Goal: Information Seeking & Learning: Learn about a topic

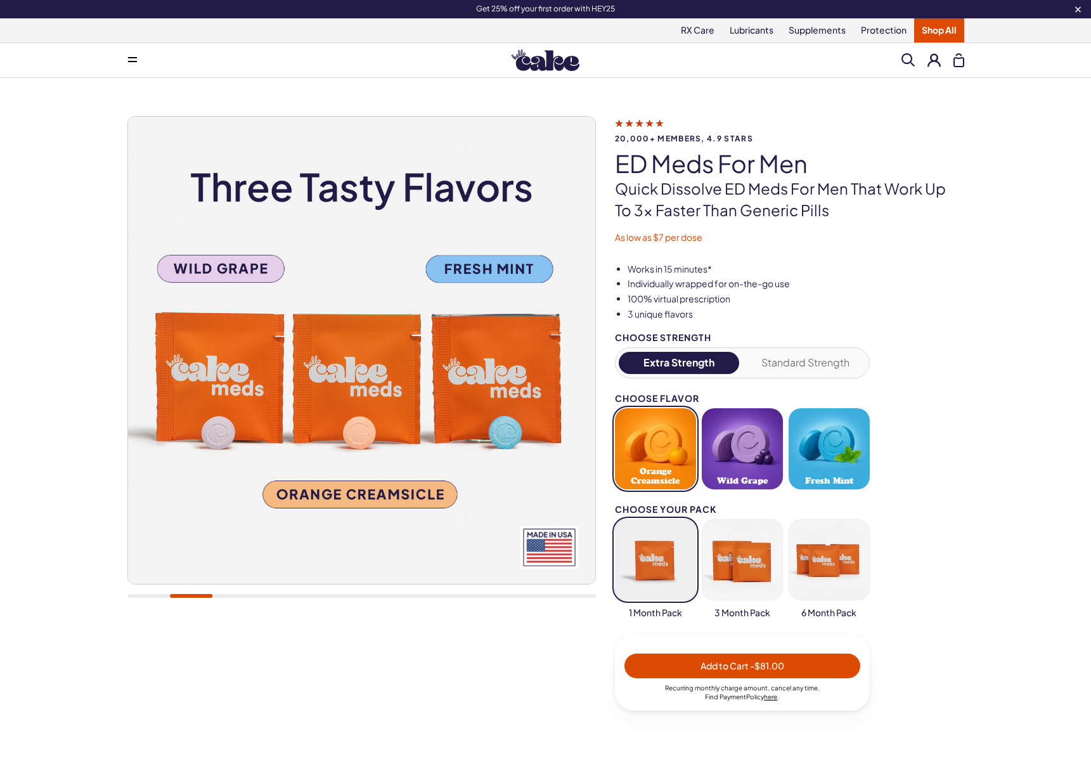
click at [927, 34] on link "Shop All" at bounding box center [939, 30] width 50 height 24
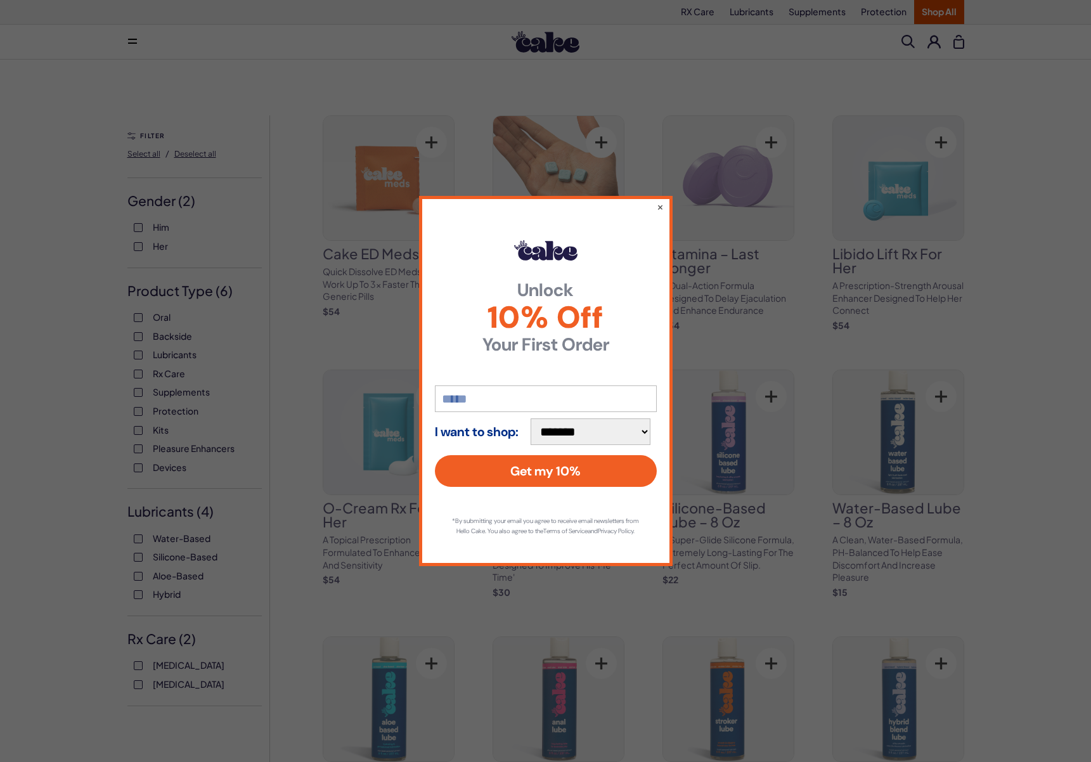
click at [141, 405] on div "**********" at bounding box center [545, 381] width 1091 height 762
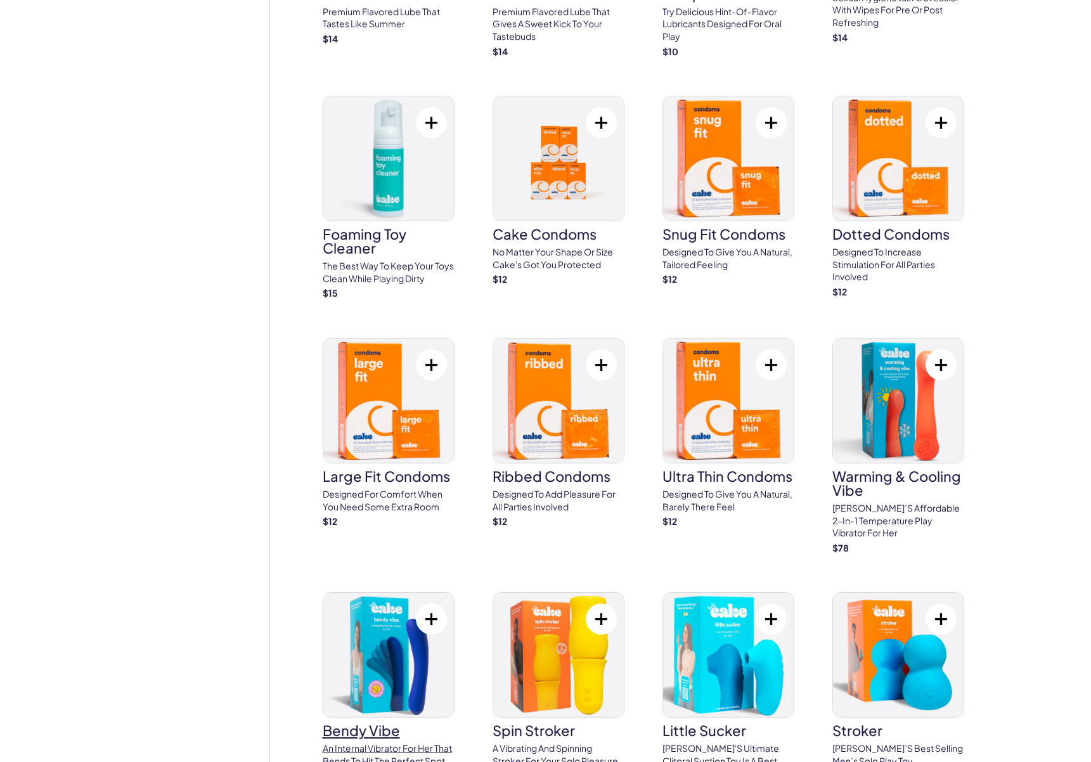
scroll to position [2342, 0]
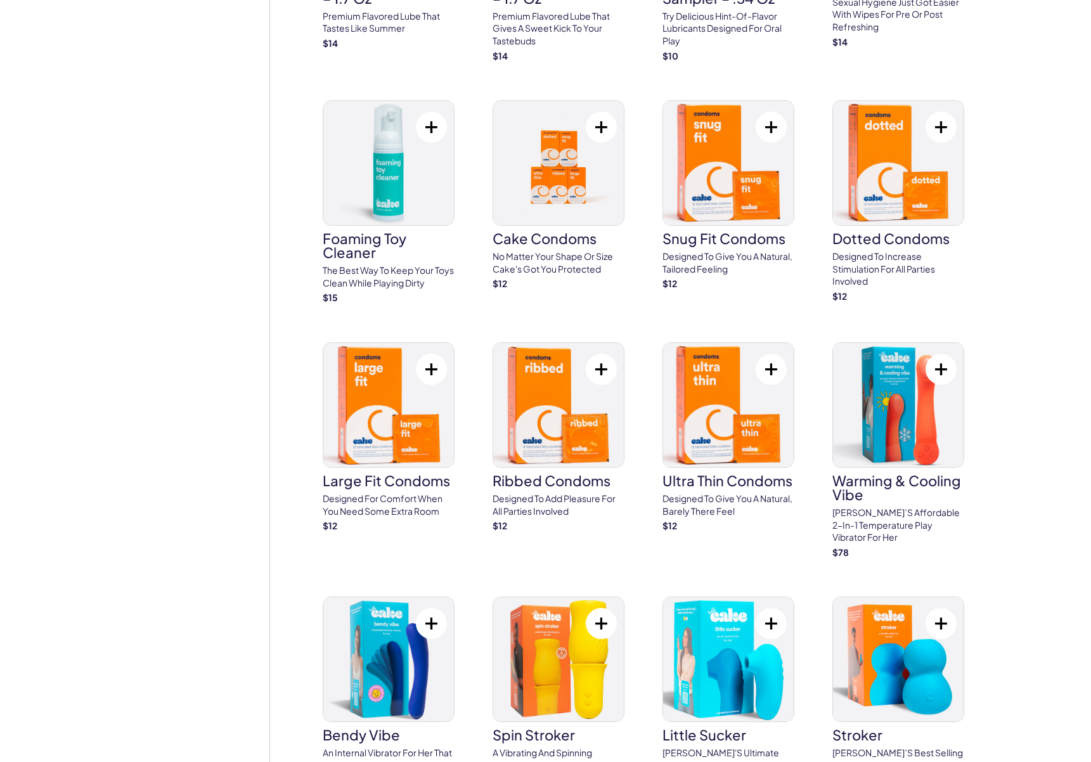
click at [133, 422] on div "FILTER Select all / Deselect all Gender ( 2 ) Him Her Product Type ( 5 ) Oral B…" at bounding box center [198, 410] width 143 height 5274
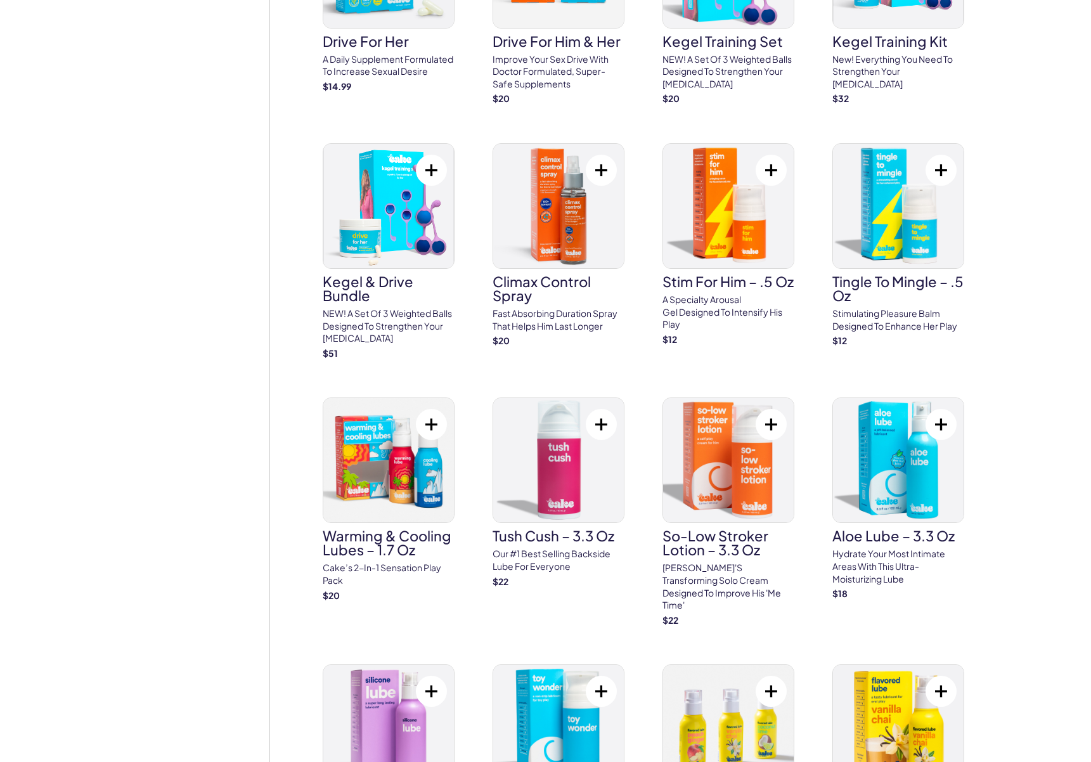
scroll to position [1268, 0]
click at [516, 316] on p "Fast absorbing duration spray that helps him last longer" at bounding box center [559, 320] width 132 height 25
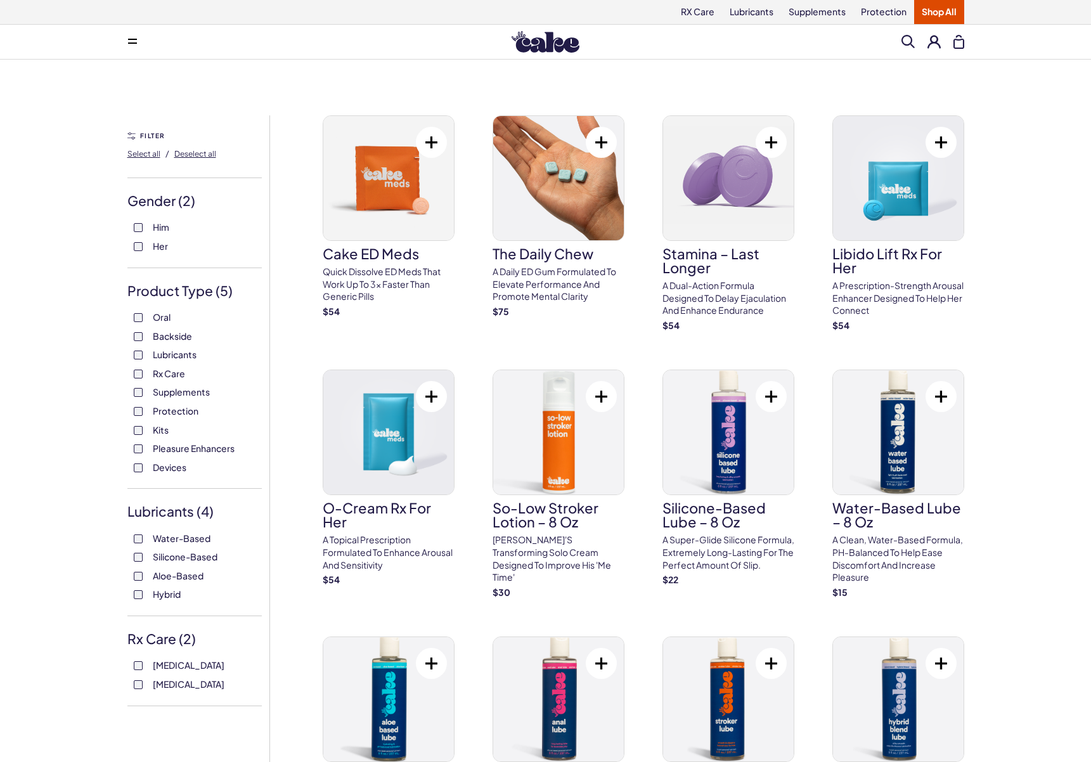
scroll to position [0, 0]
click at [366, 544] on p "A topical prescription formulated to enhance arousal and sensitivity" at bounding box center [389, 552] width 132 height 37
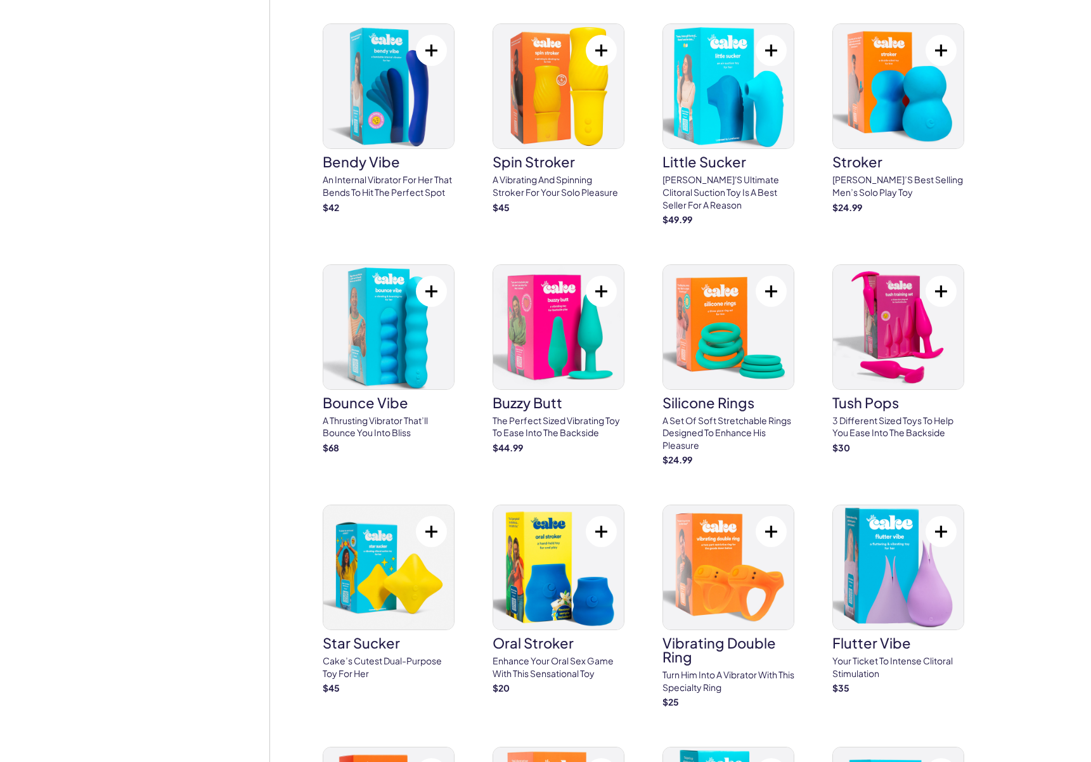
scroll to position [2912, 0]
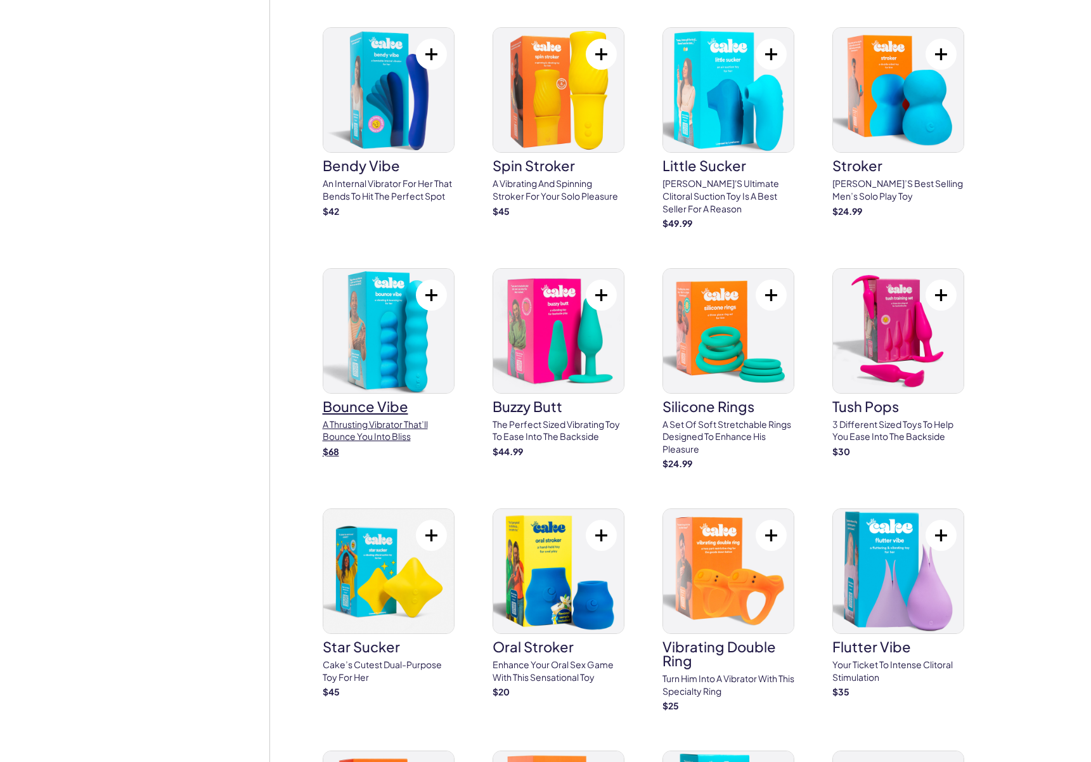
click at [365, 418] on p "A thrusting vibrator that’ll bounce you into bliss" at bounding box center [389, 430] width 132 height 25
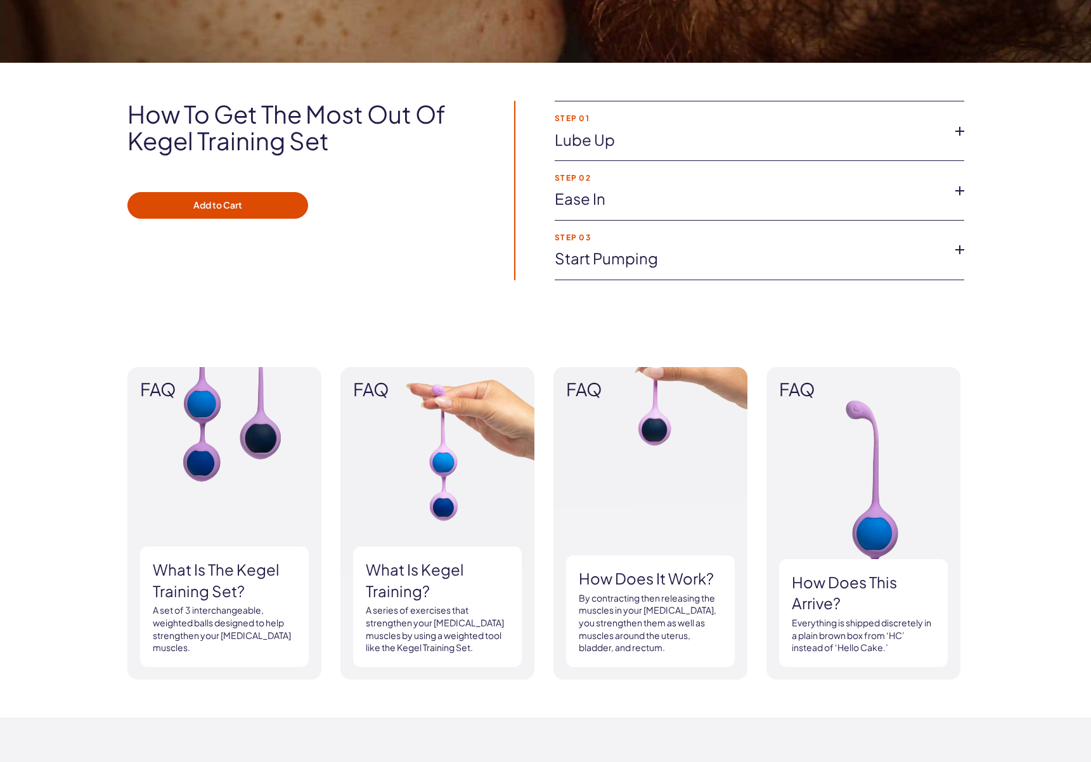
scroll to position [875, 0]
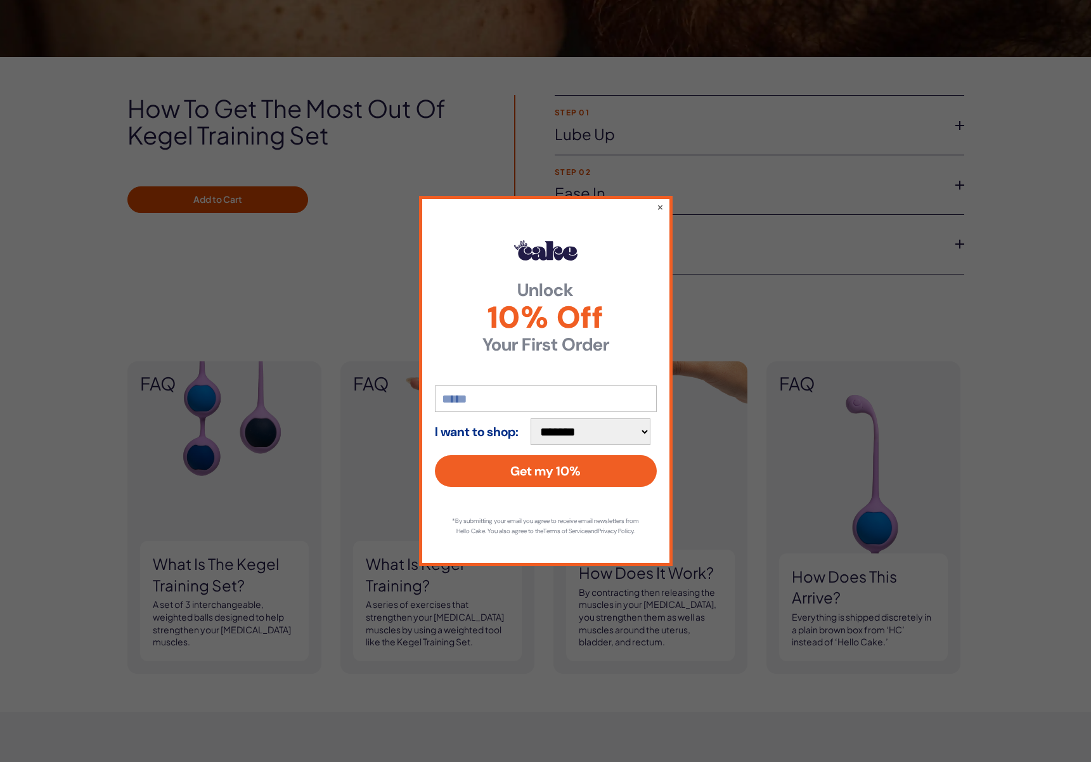
click at [702, 464] on div "**********" at bounding box center [545, 381] width 1091 height 762
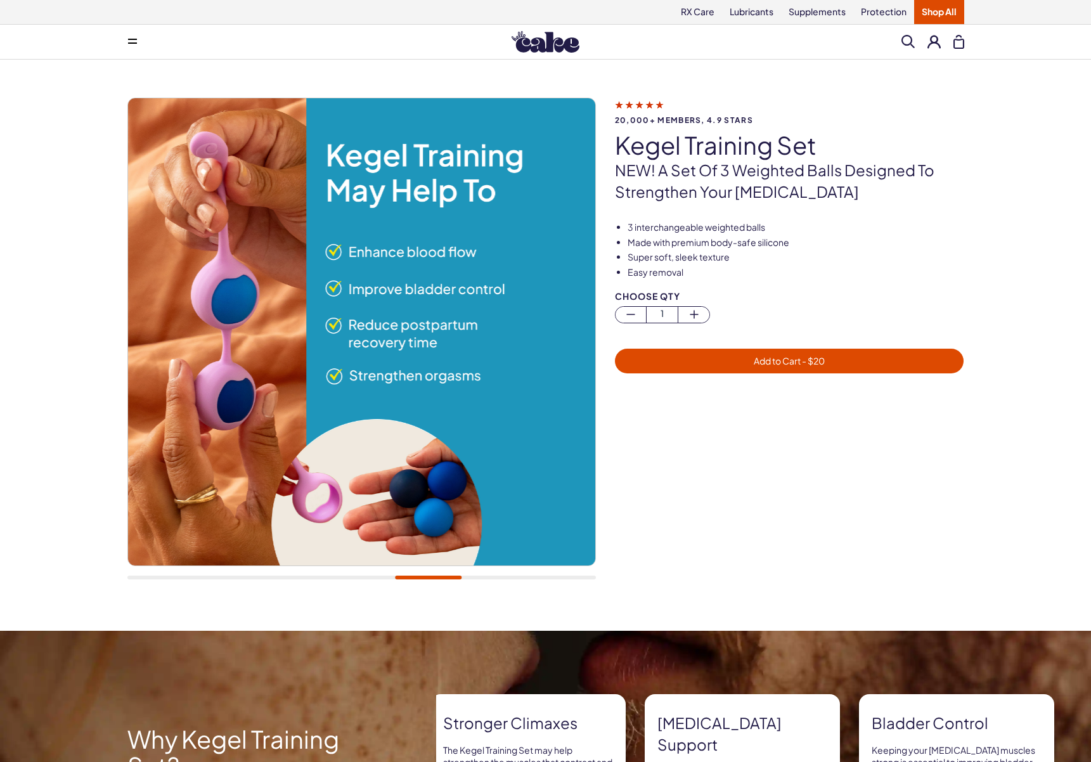
scroll to position [0, 0]
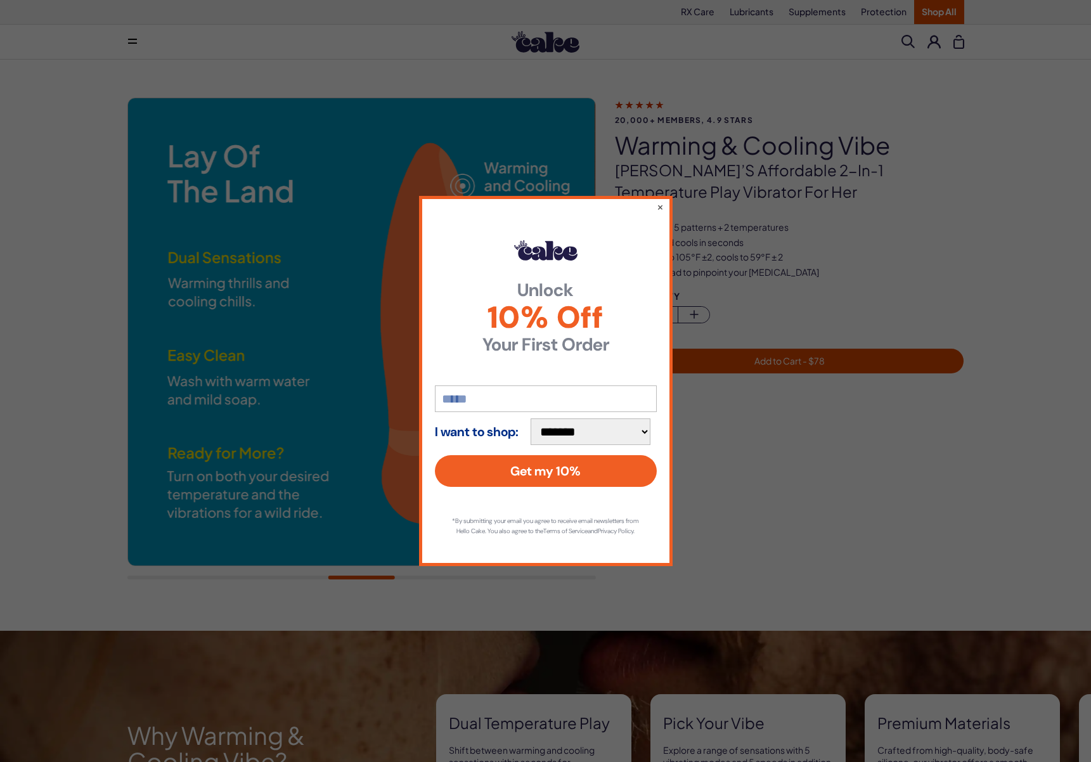
click at [755, 511] on div "**********" at bounding box center [545, 381] width 1091 height 762
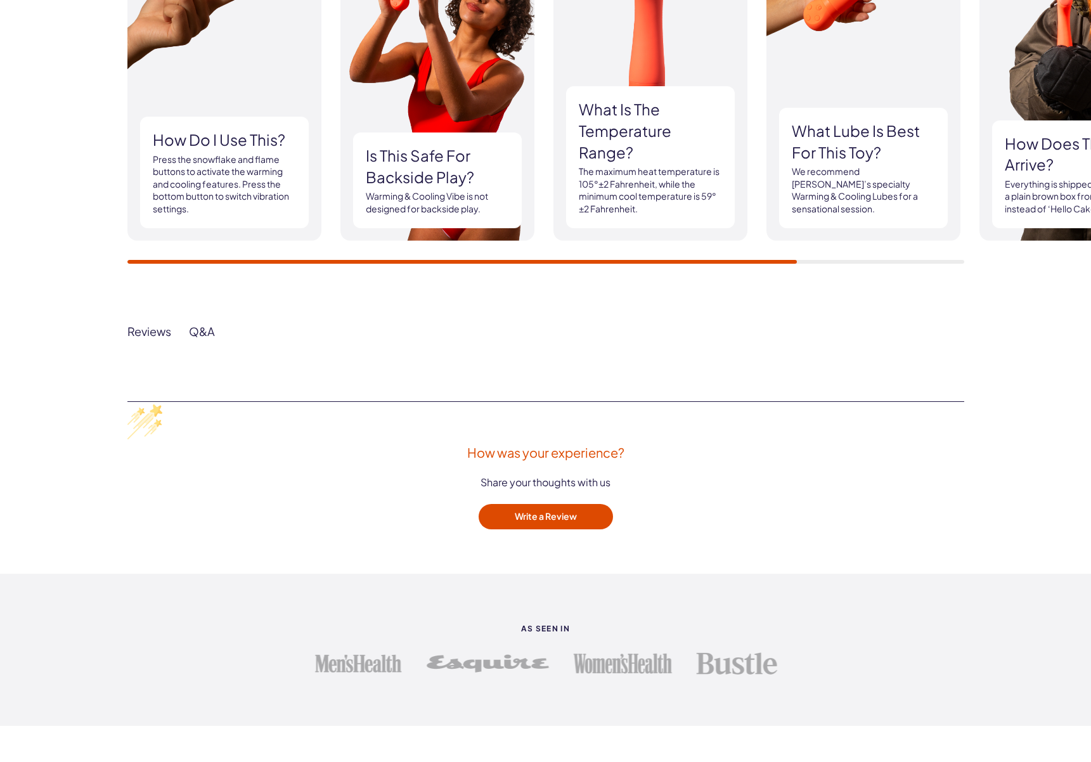
scroll to position [1303, 0]
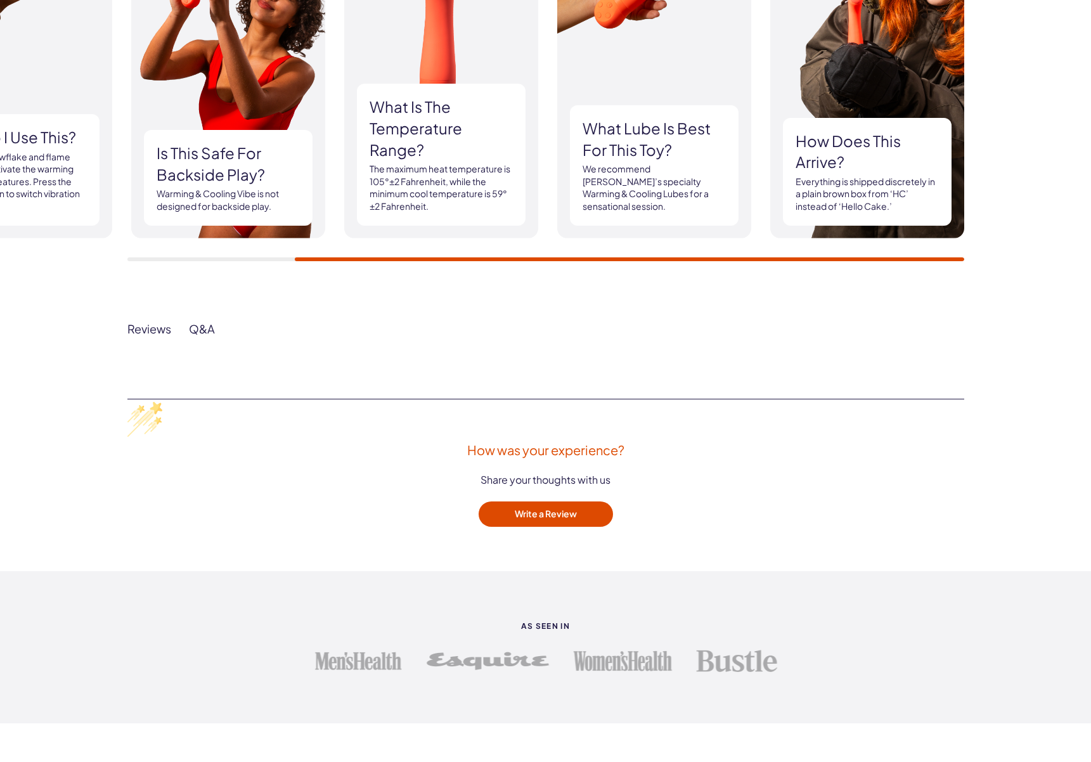
click at [142, 326] on div "Reviews" at bounding box center [149, 328] width 44 height 15
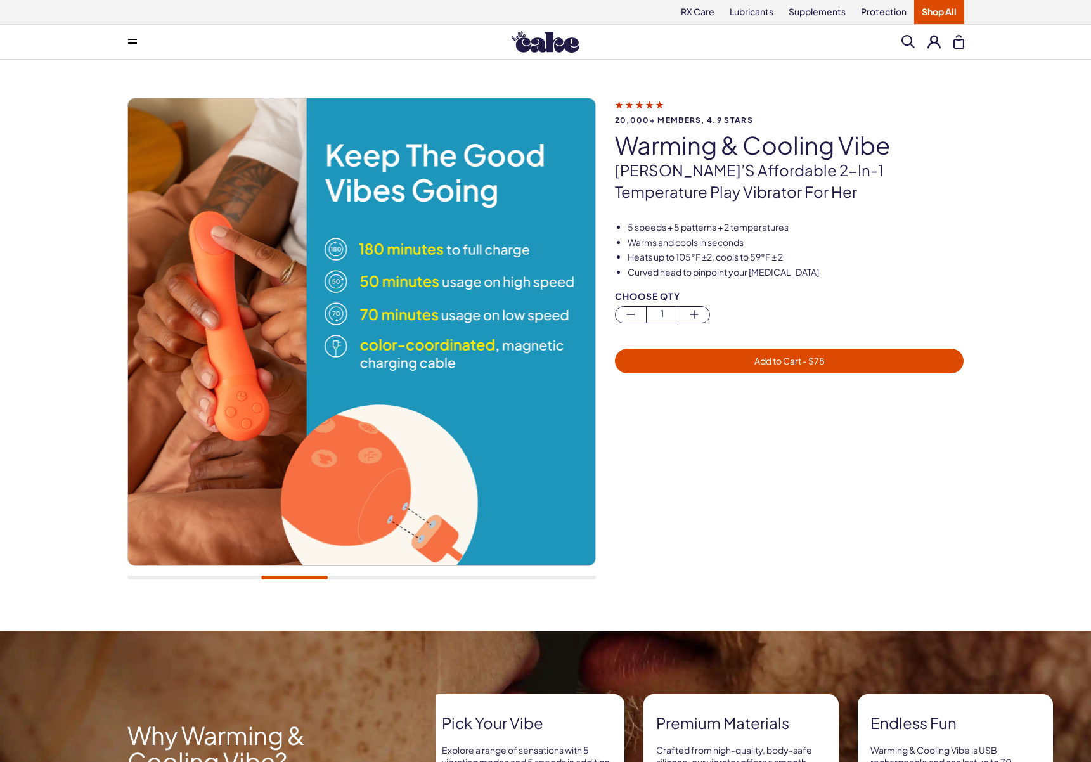
scroll to position [0, 0]
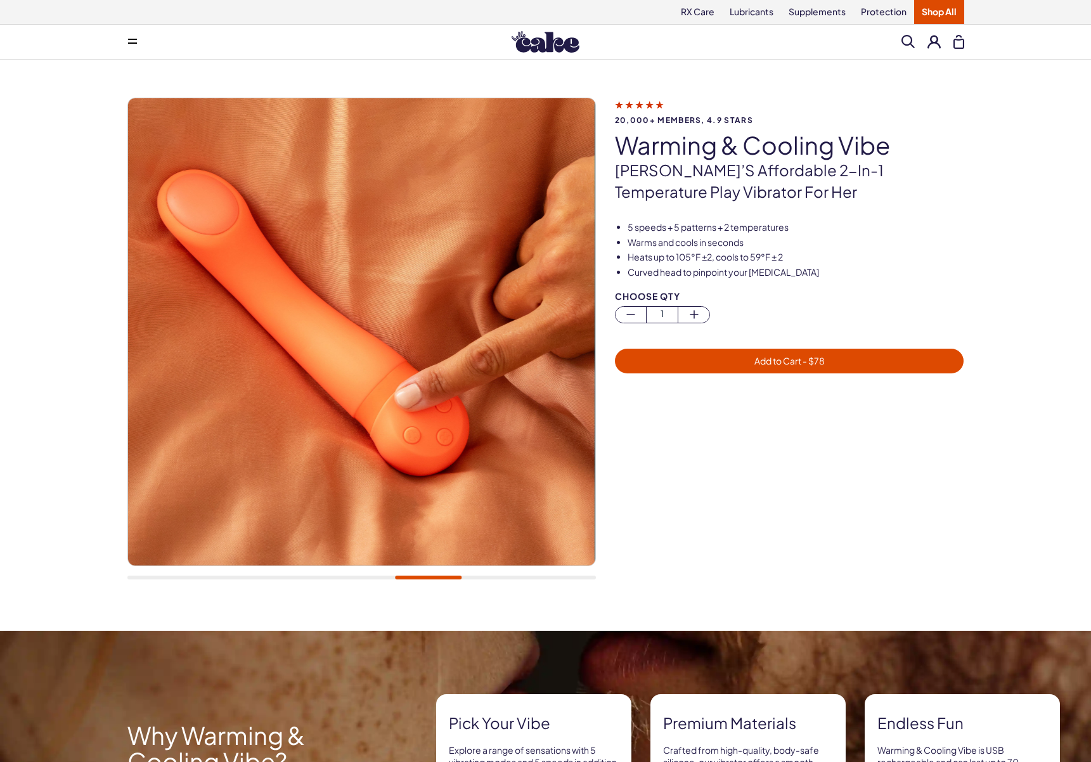
click at [664, 103] on icon at bounding box center [639, 104] width 49 height 13
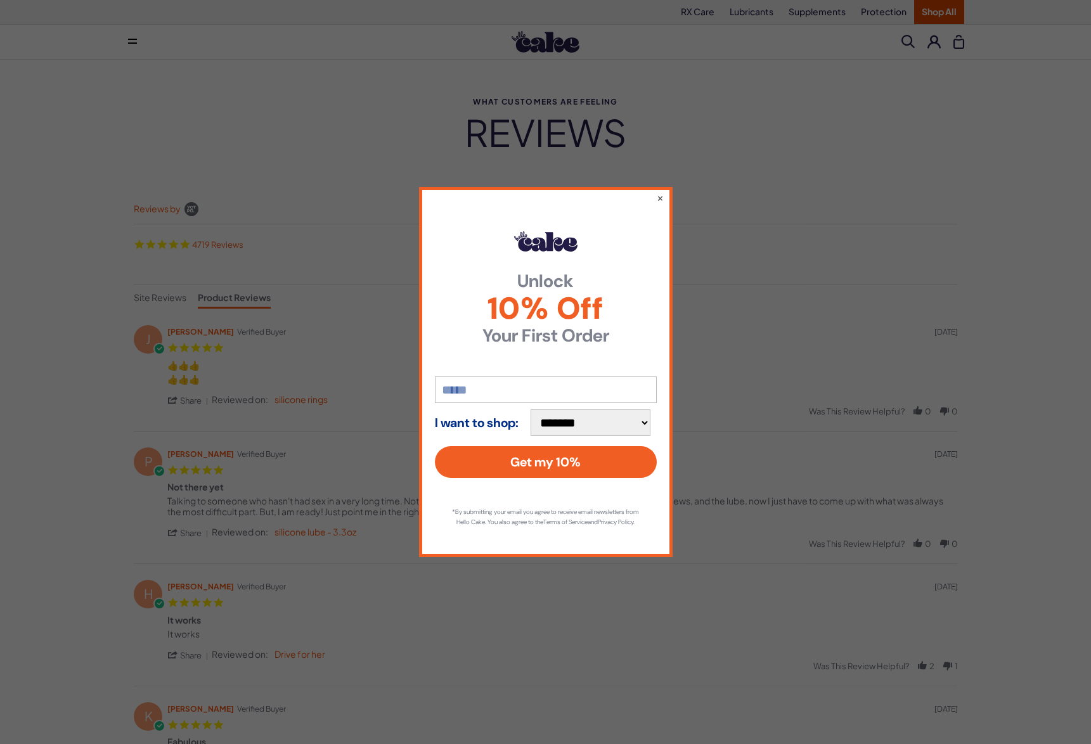
click at [449, 650] on div "**********" at bounding box center [545, 372] width 1091 height 744
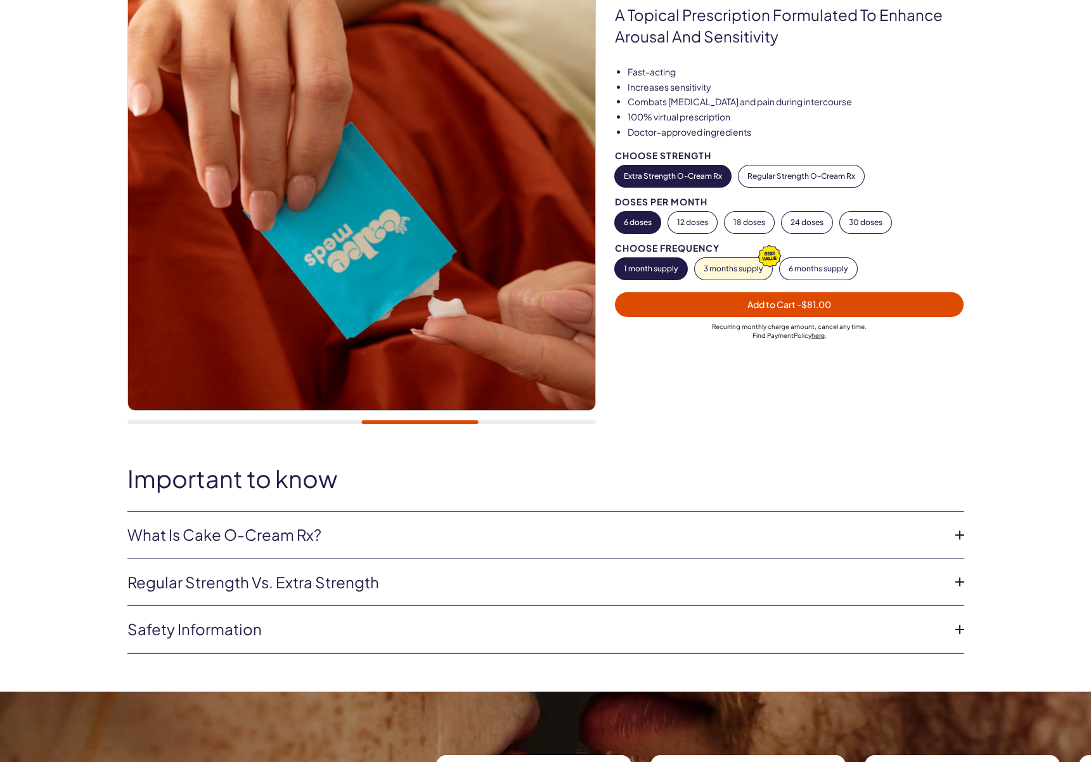
scroll to position [158, 0]
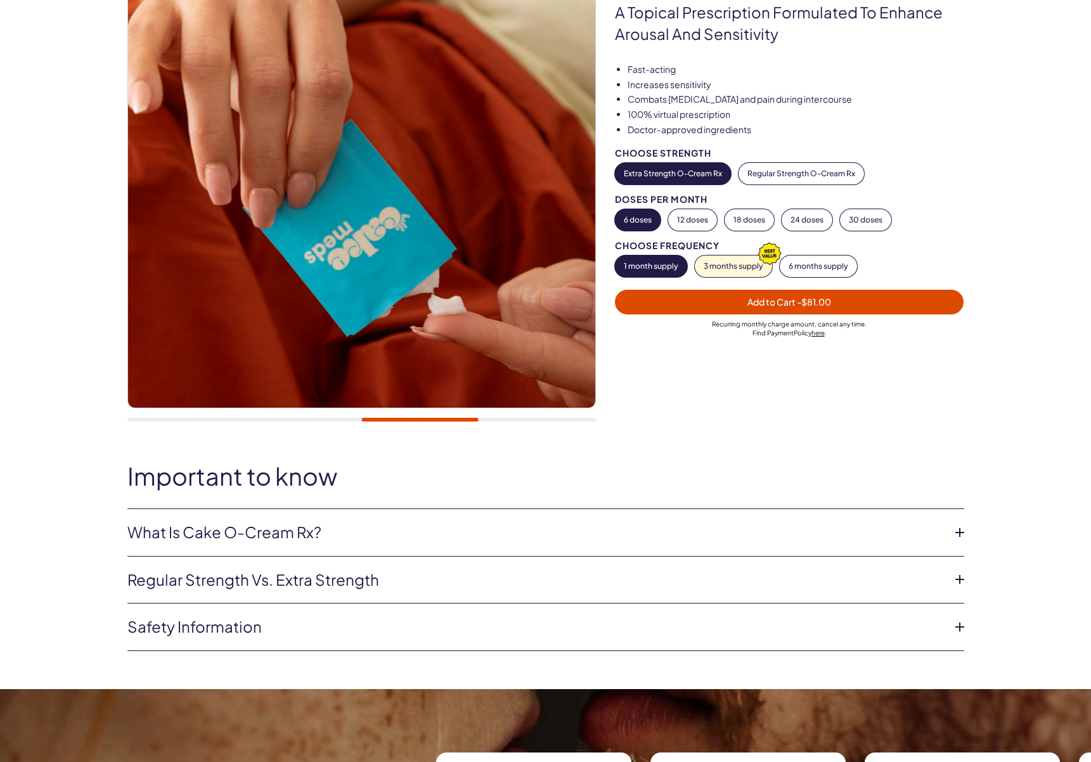
click at [370, 522] on link "What is Cake O-Cream Rx?" at bounding box center [535, 533] width 816 height 22
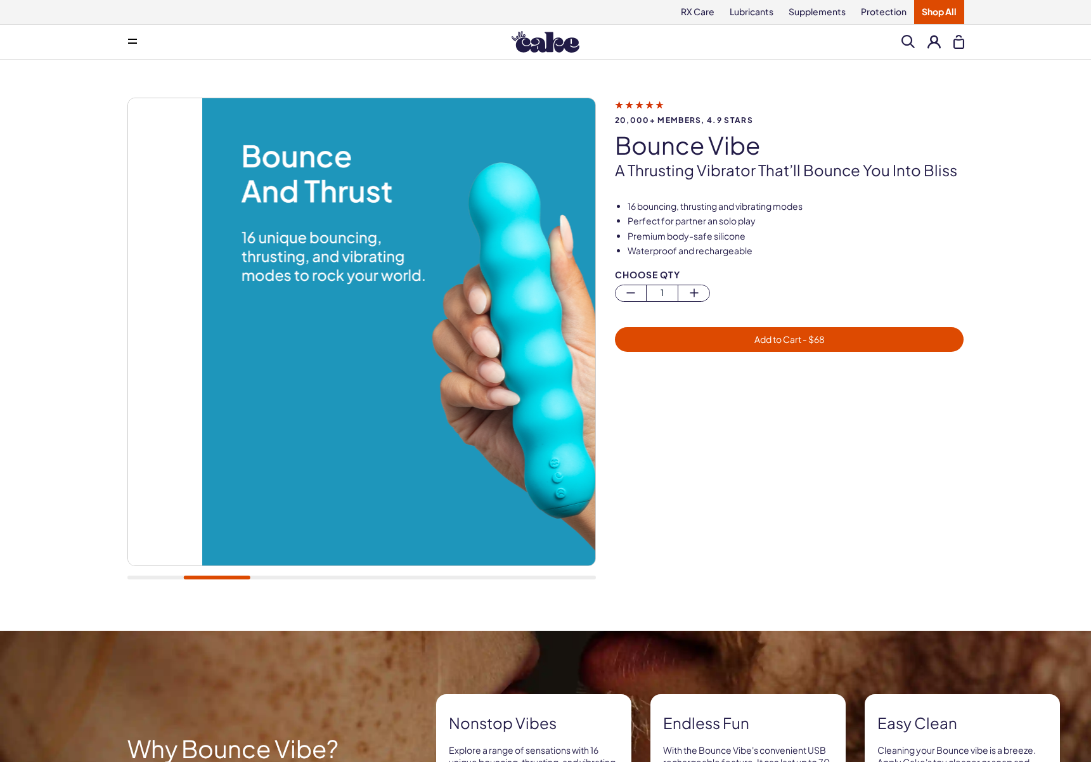
click at [217, 578] on div at bounding box center [361, 578] width 468 height 4
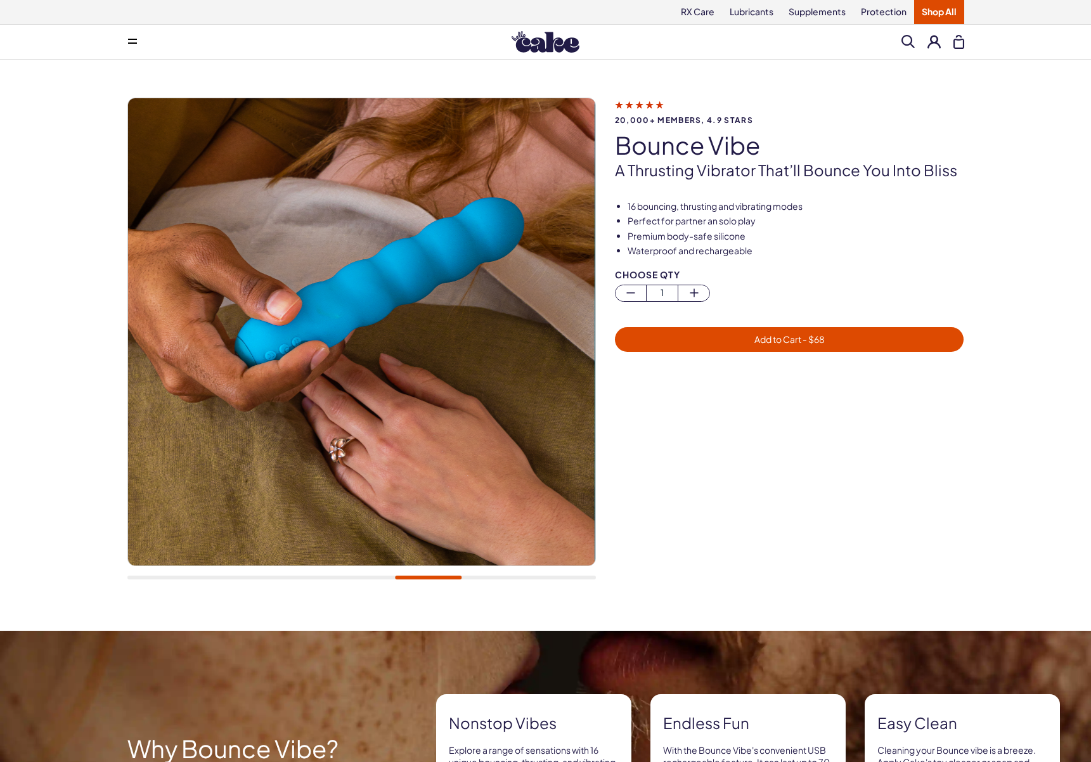
click at [390, 575] on div at bounding box center [361, 345] width 468 height 495
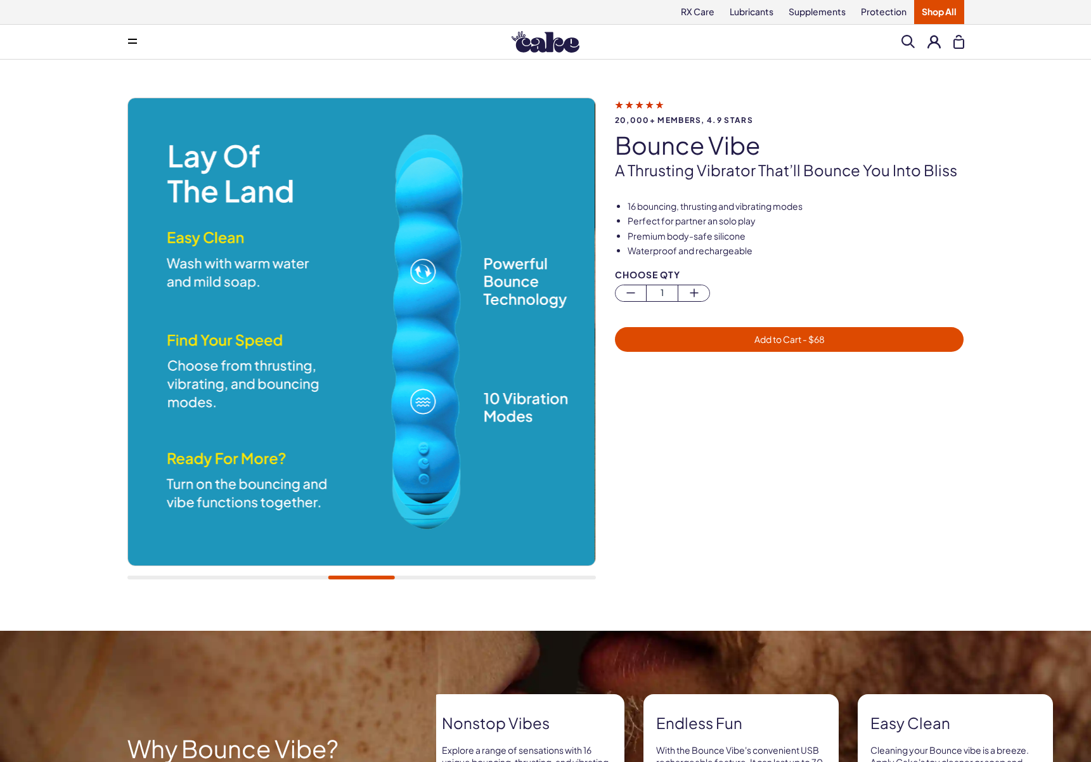
click at [480, 578] on div at bounding box center [361, 578] width 468 height 4
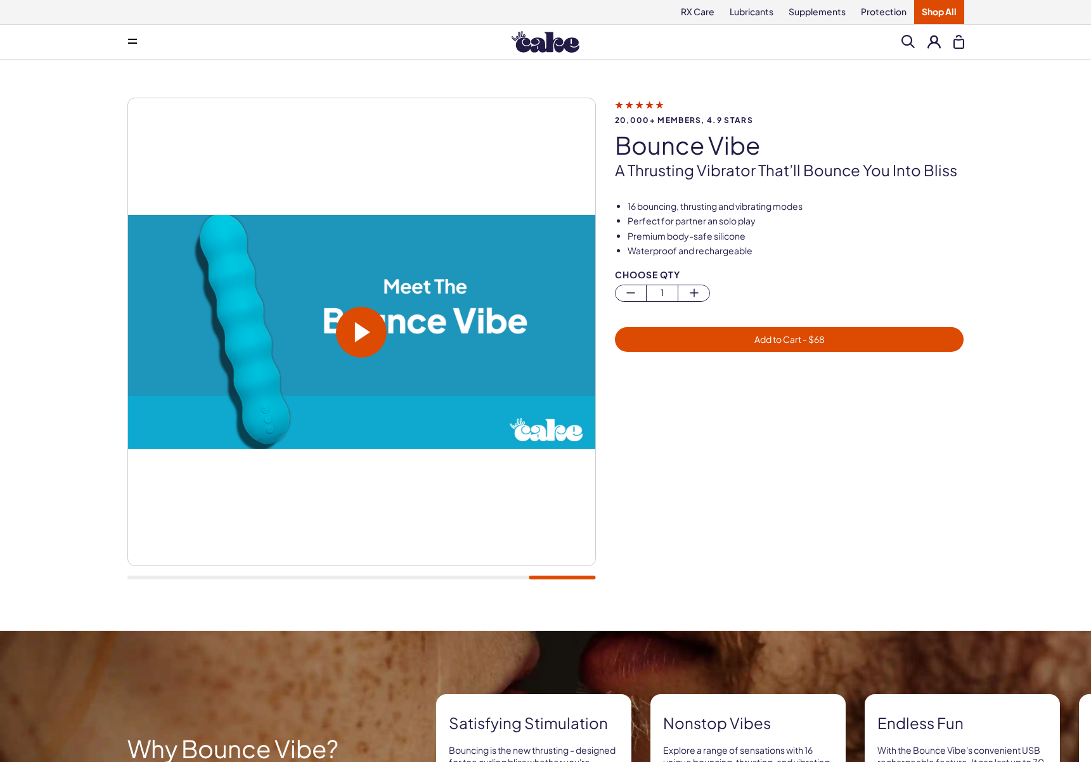
click at [337, 335] on span at bounding box center [361, 332] width 51 height 51
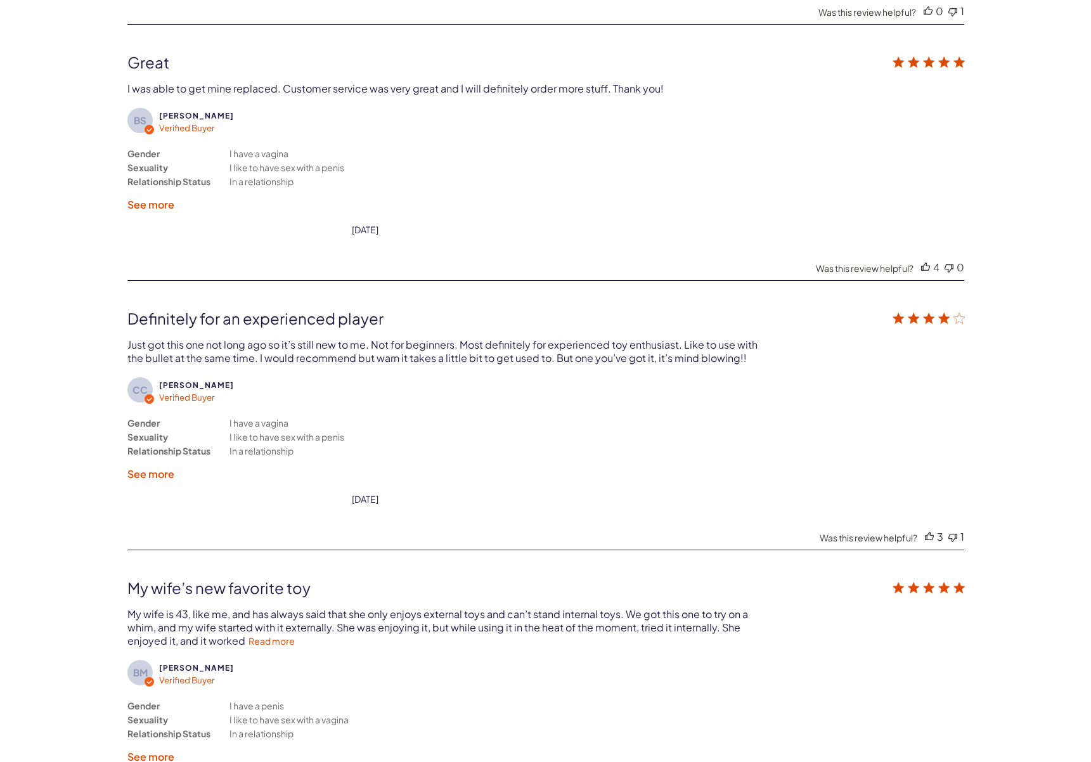
scroll to position [2797, 0]
click at [256, 634] on link "Read more" at bounding box center [271, 639] width 46 height 11
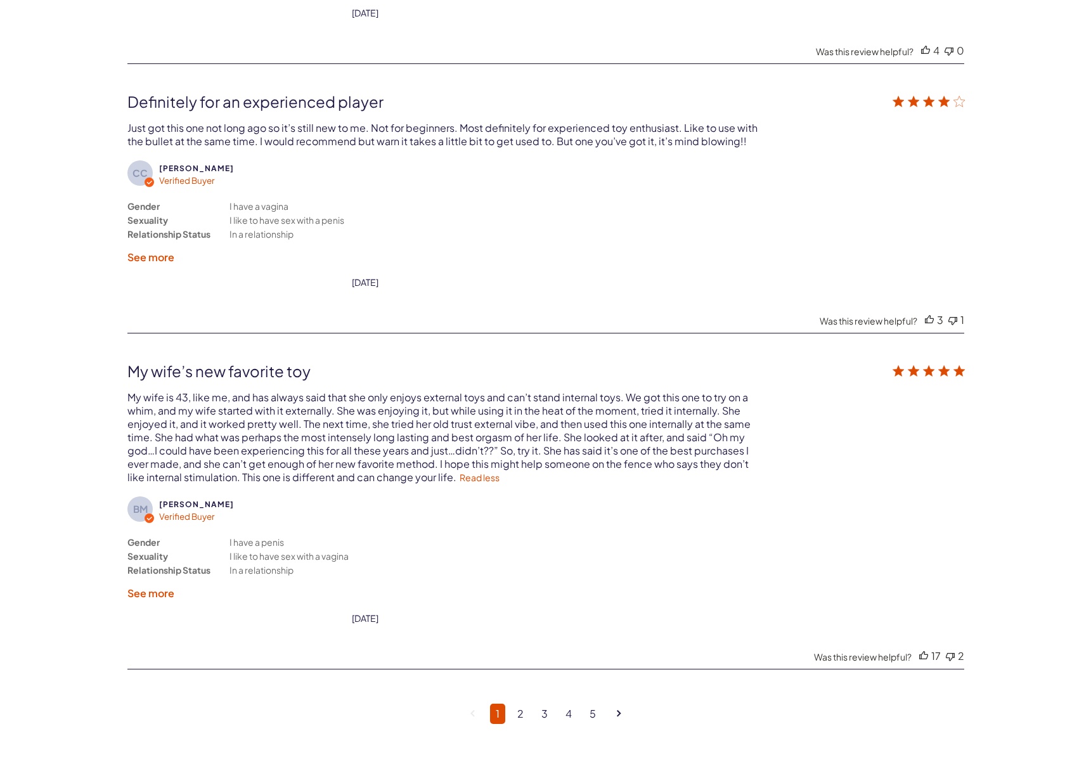
scroll to position [3017, 0]
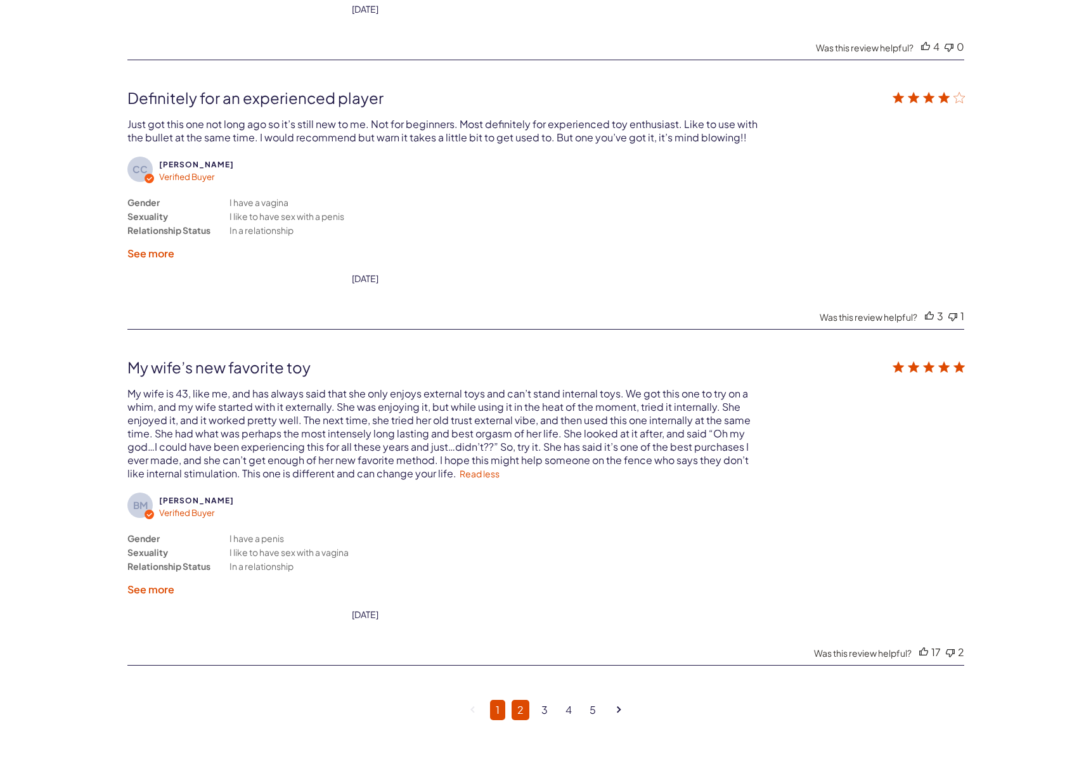
click at [519, 700] on link "2" at bounding box center [521, 710] width 18 height 20
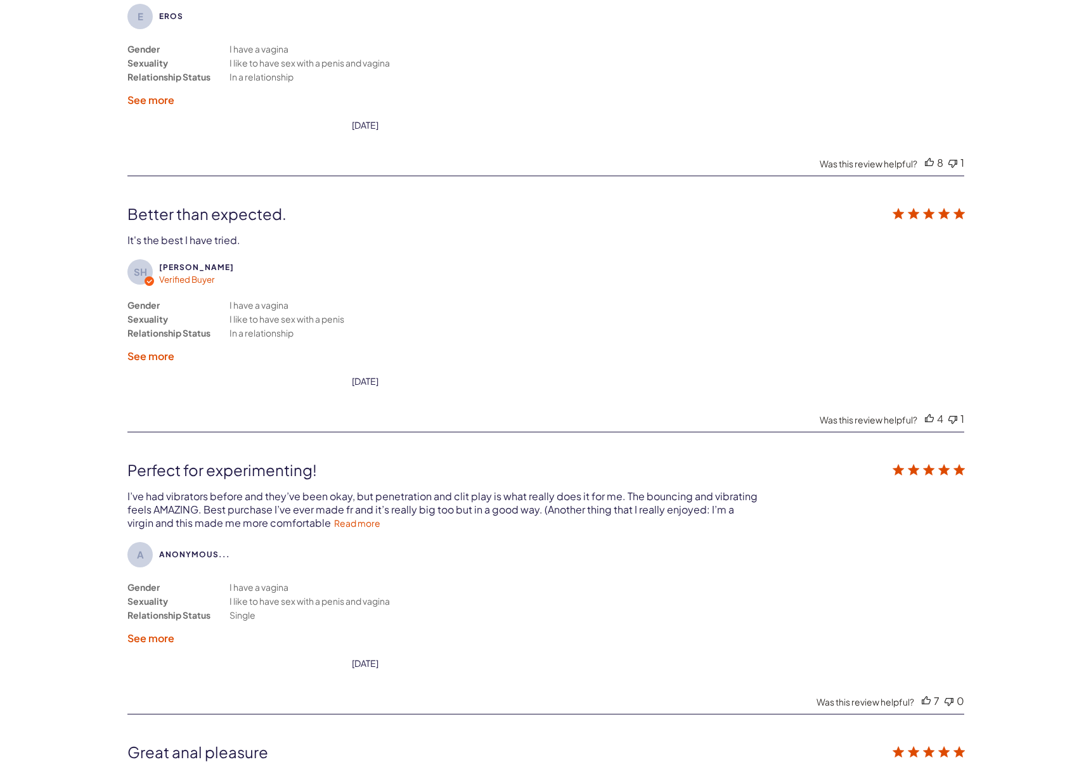
scroll to position [2403, 0]
click at [334, 516] on link "Read more" at bounding box center [357, 521] width 46 height 11
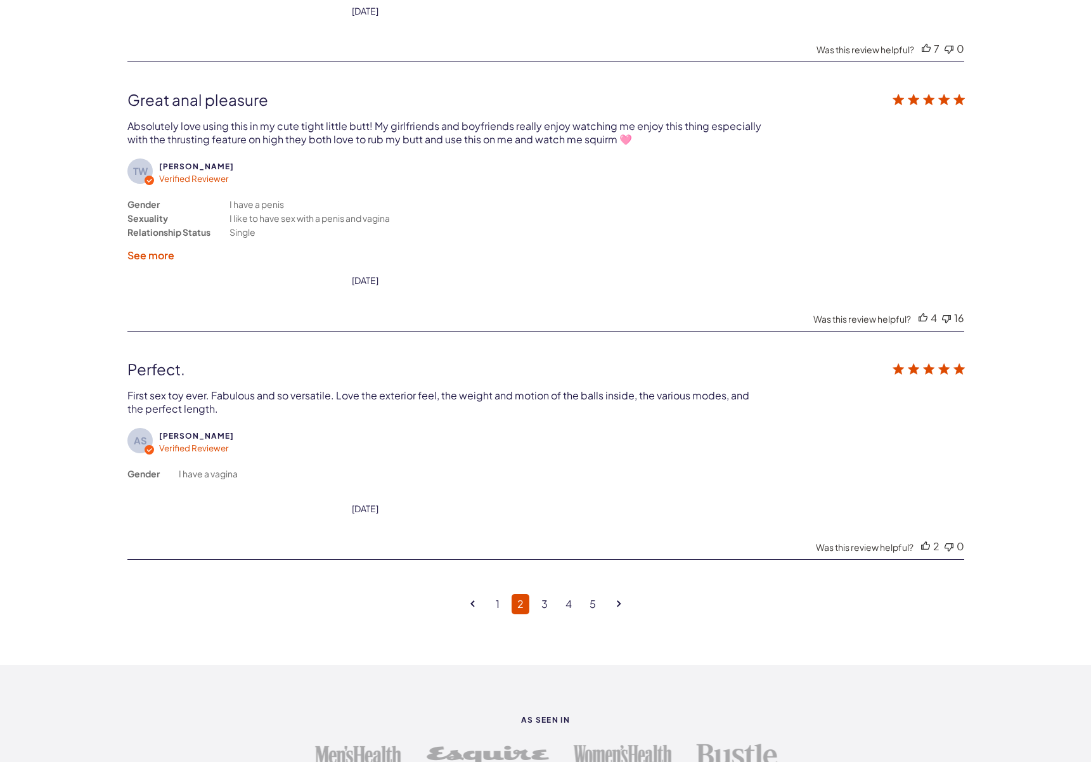
scroll to position [3056, 0]
click at [546, 592] on link "3" at bounding box center [545, 602] width 18 height 20
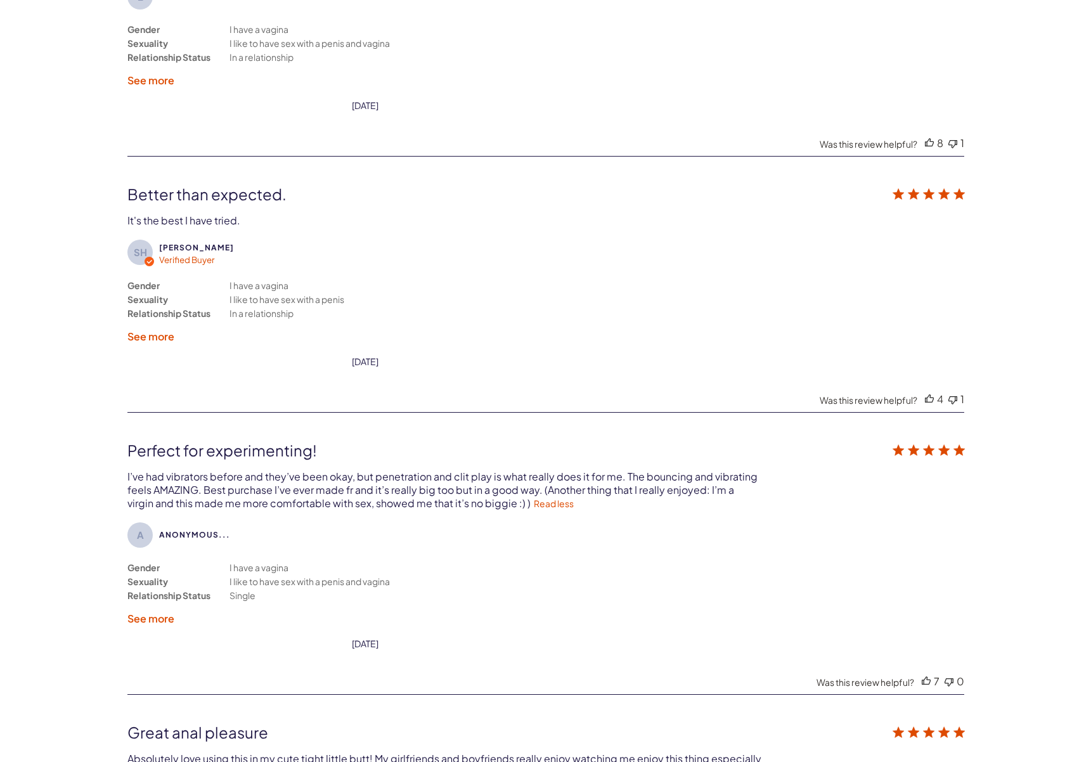
scroll to position [2275, 0]
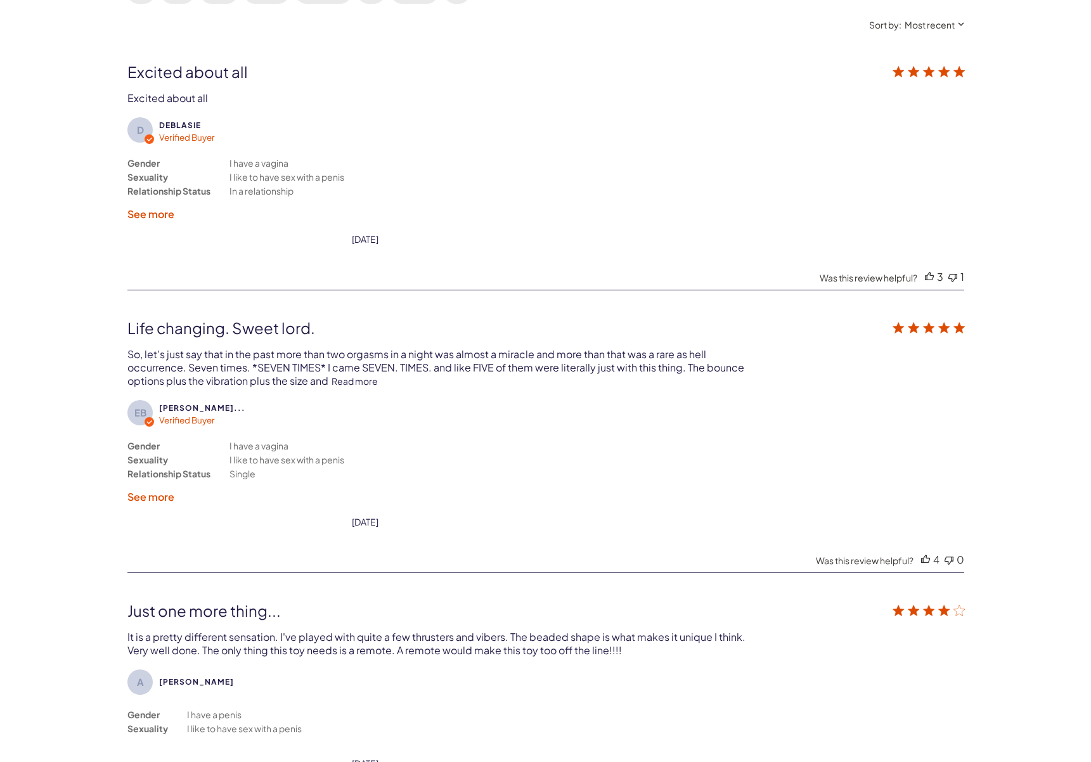
click at [356, 375] on link "Read more" at bounding box center [355, 380] width 46 height 11
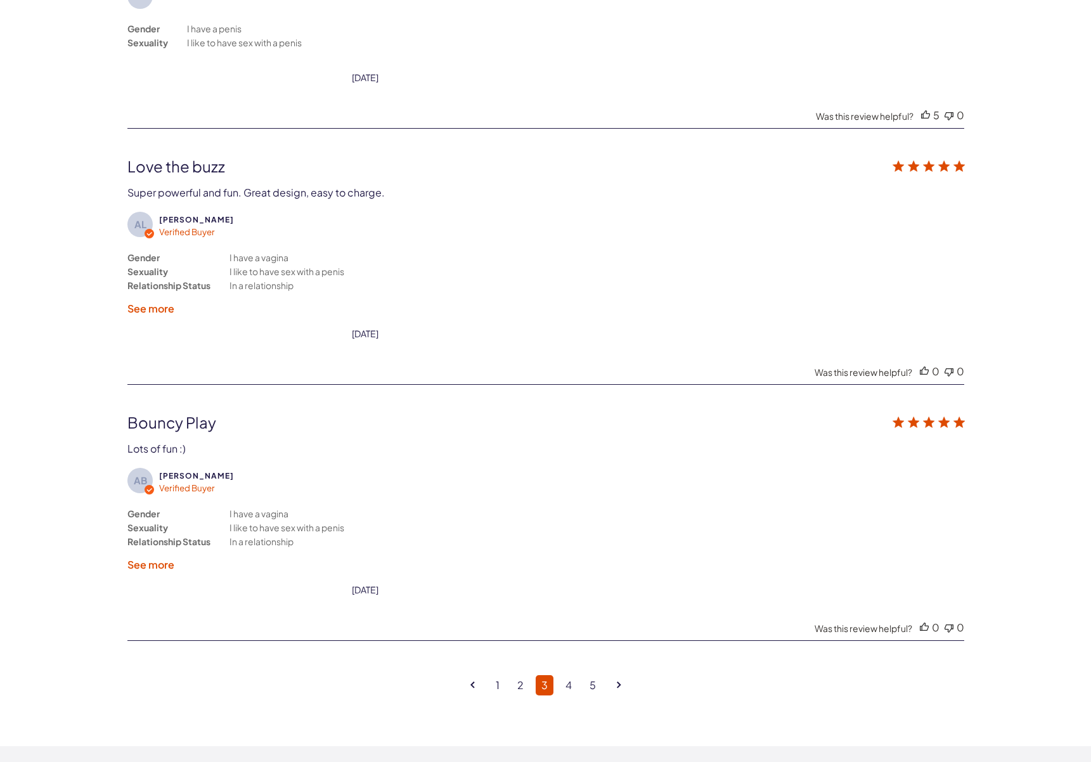
scroll to position [2976, 0]
click at [571, 673] on link "4" at bounding box center [569, 683] width 18 height 20
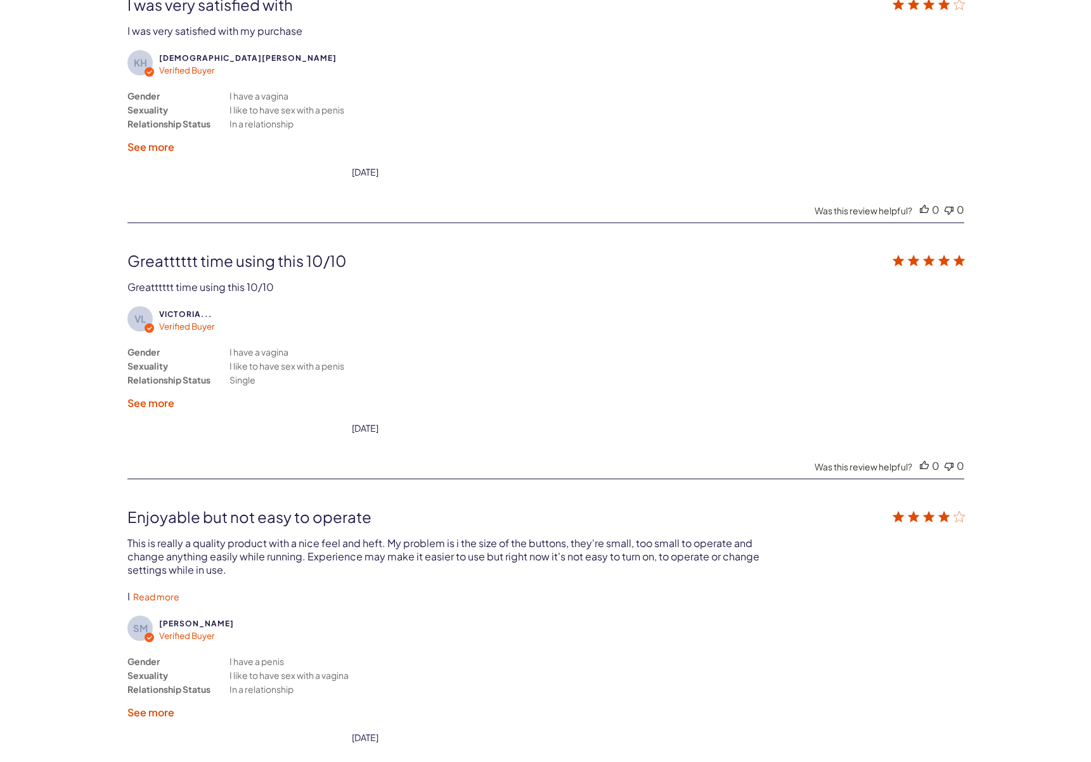
scroll to position [2869, 0]
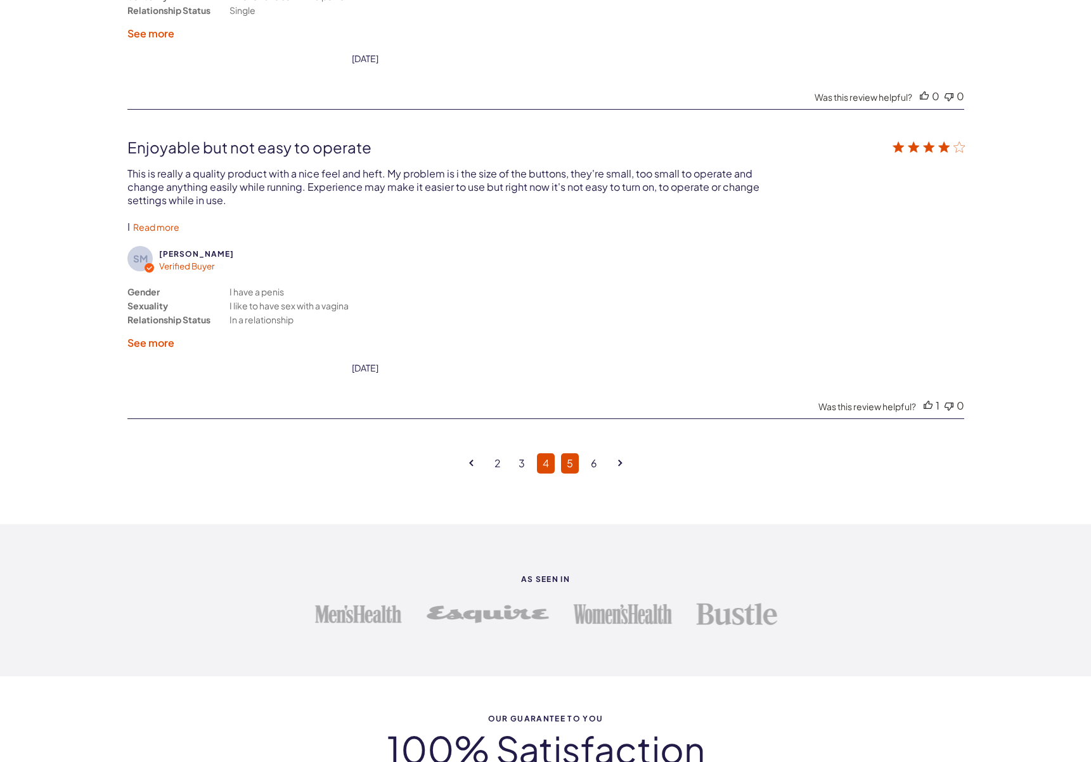
click at [571, 453] on link "5" at bounding box center [570, 463] width 18 height 20
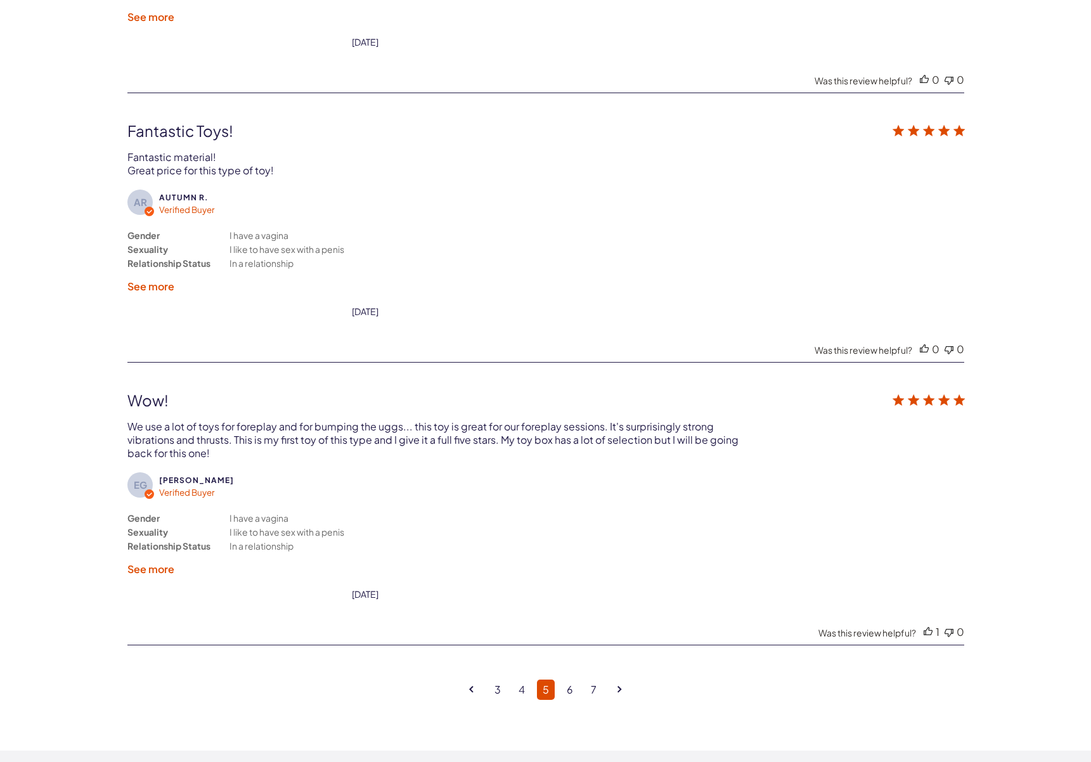
scroll to position [3000, 0]
click at [501, 678] on link "3" at bounding box center [498, 688] width 18 height 20
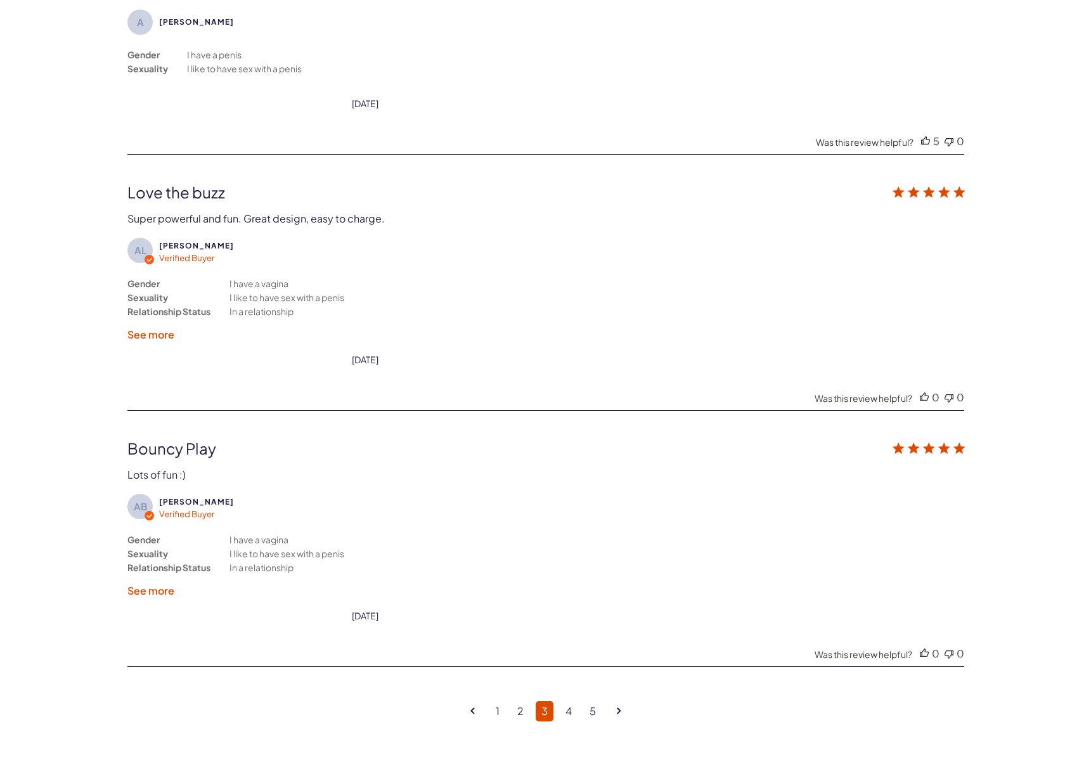
scroll to position [3033, 0]
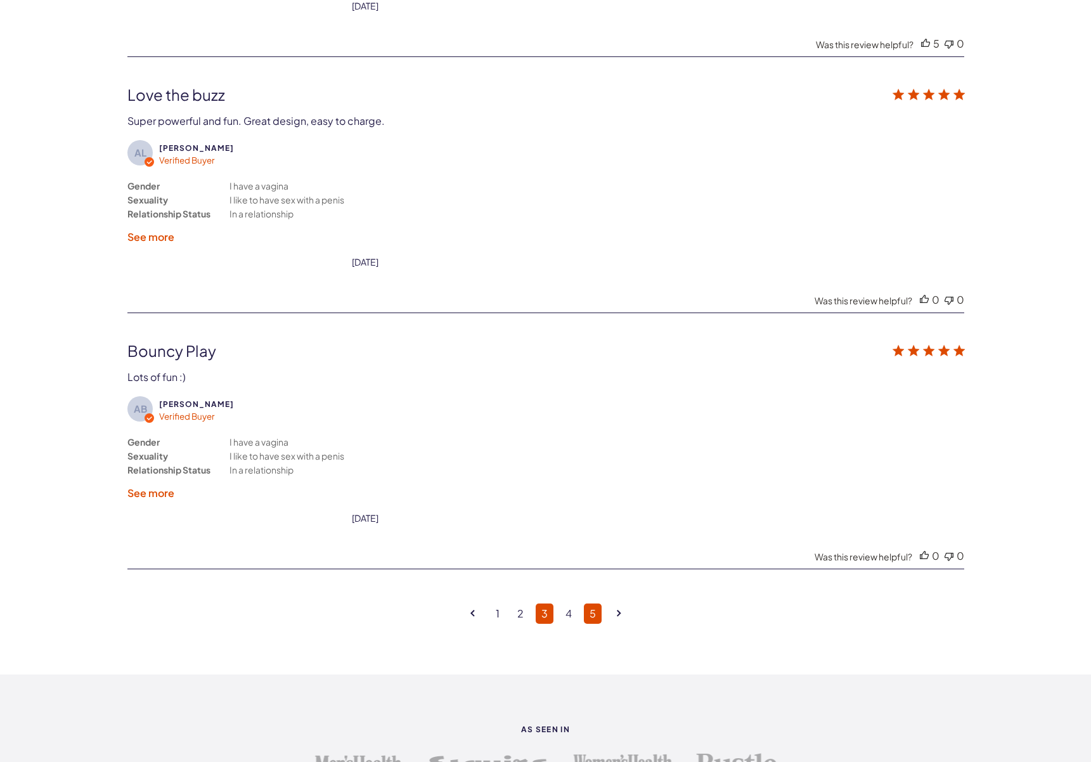
click at [593, 603] on link "5" at bounding box center [593, 613] width 18 height 20
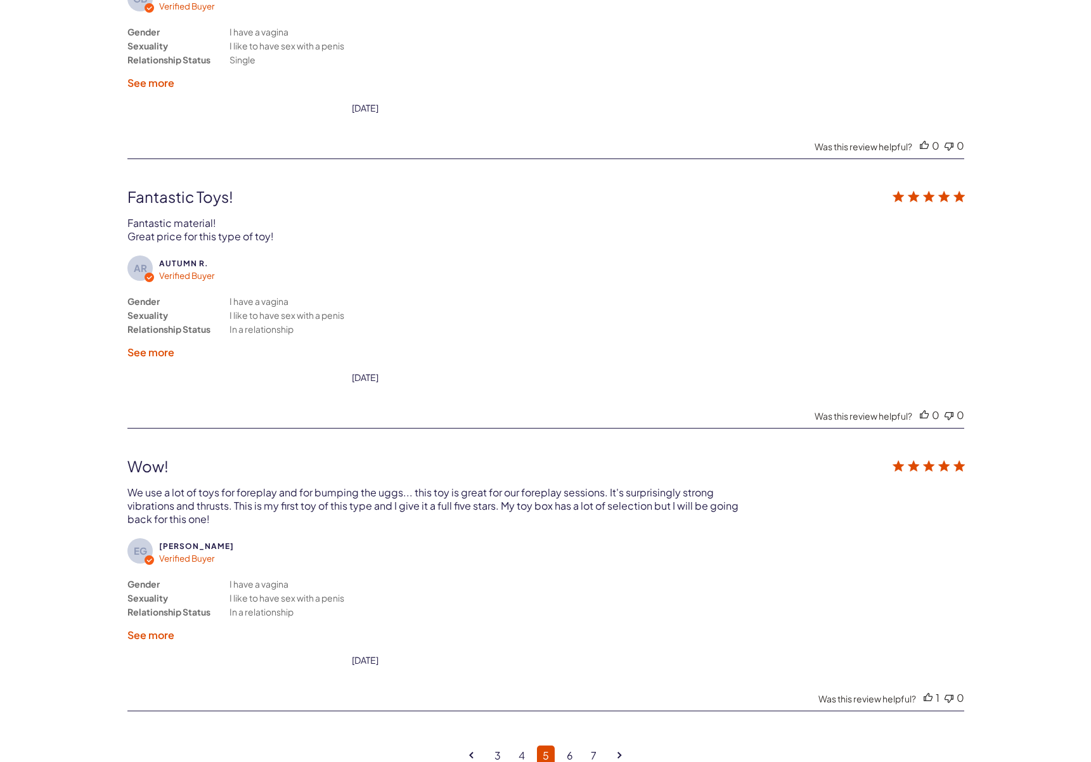
scroll to position [2934, 0]
click at [571, 743] on link "6" at bounding box center [570, 753] width 18 height 20
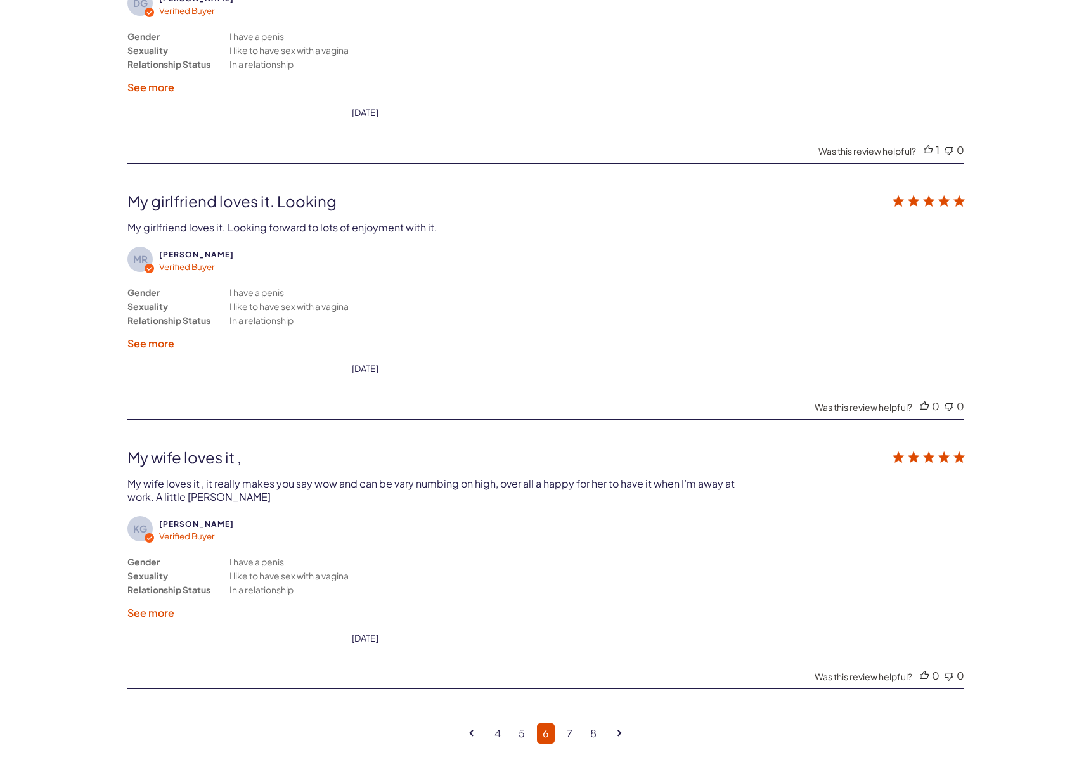
scroll to position [2941, 0]
click at [571, 723] on link "7" at bounding box center [569, 733] width 17 height 20
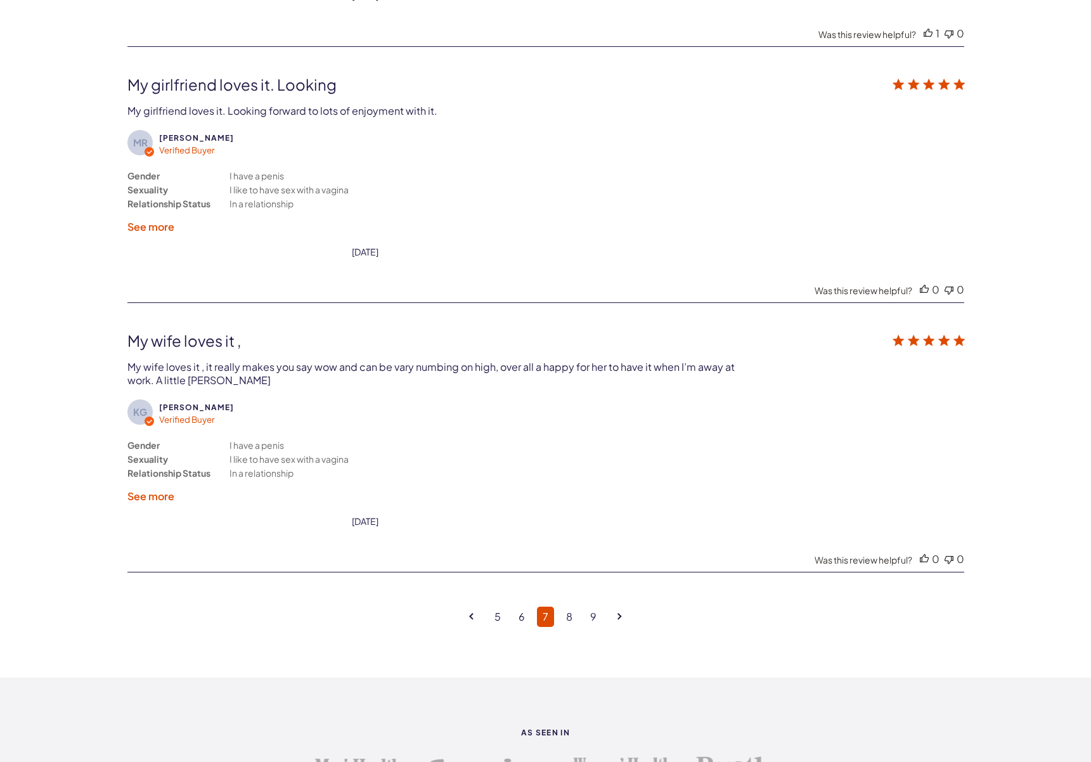
scroll to position [3065, 0]
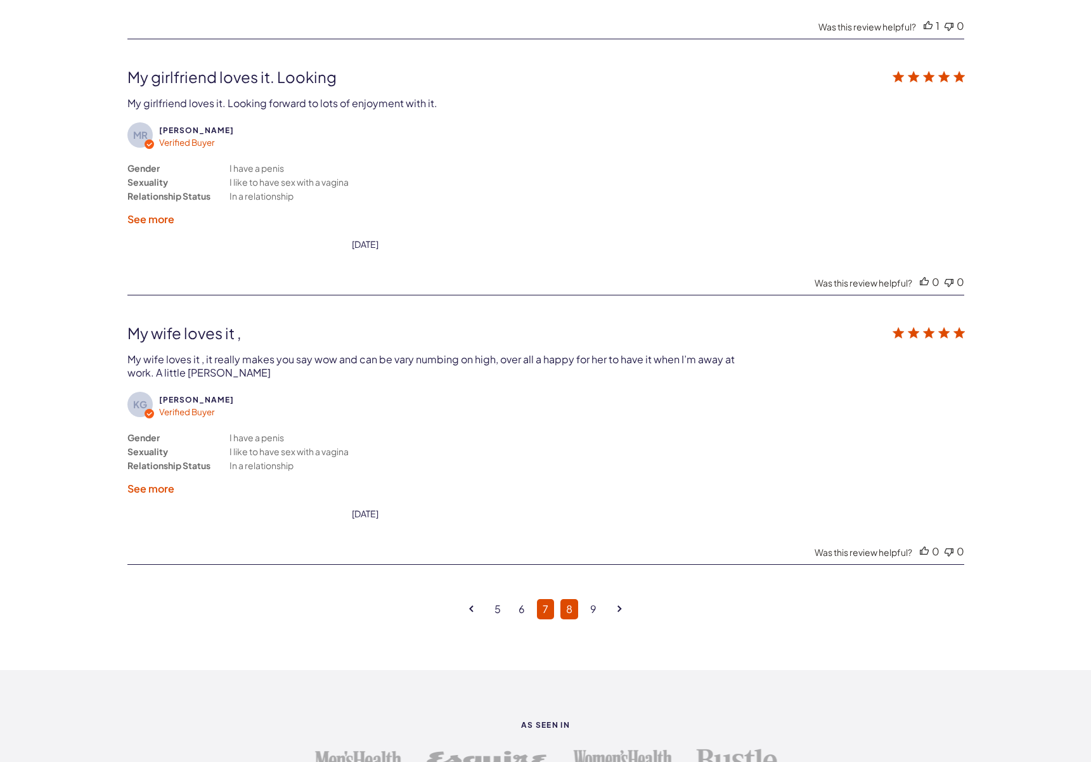
click at [571, 599] on link "8" at bounding box center [569, 609] width 18 height 20
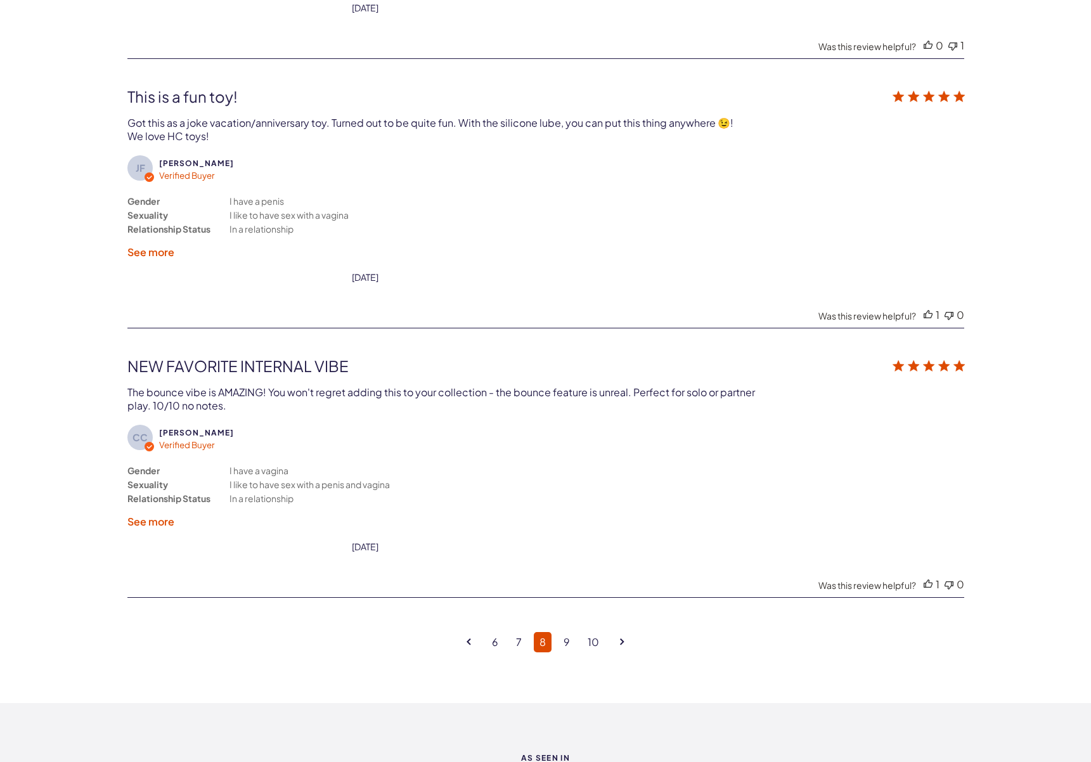
scroll to position [3033, 0]
click at [565, 631] on link "9" at bounding box center [567, 641] width 18 height 20
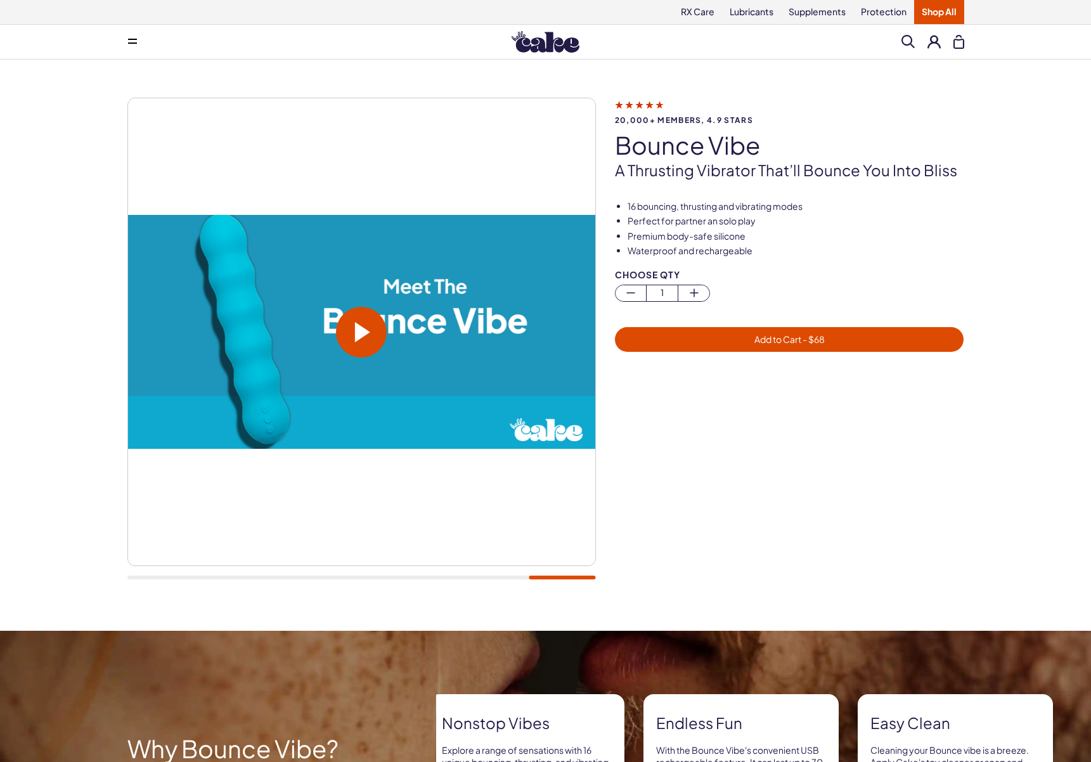
scroll to position [0, 0]
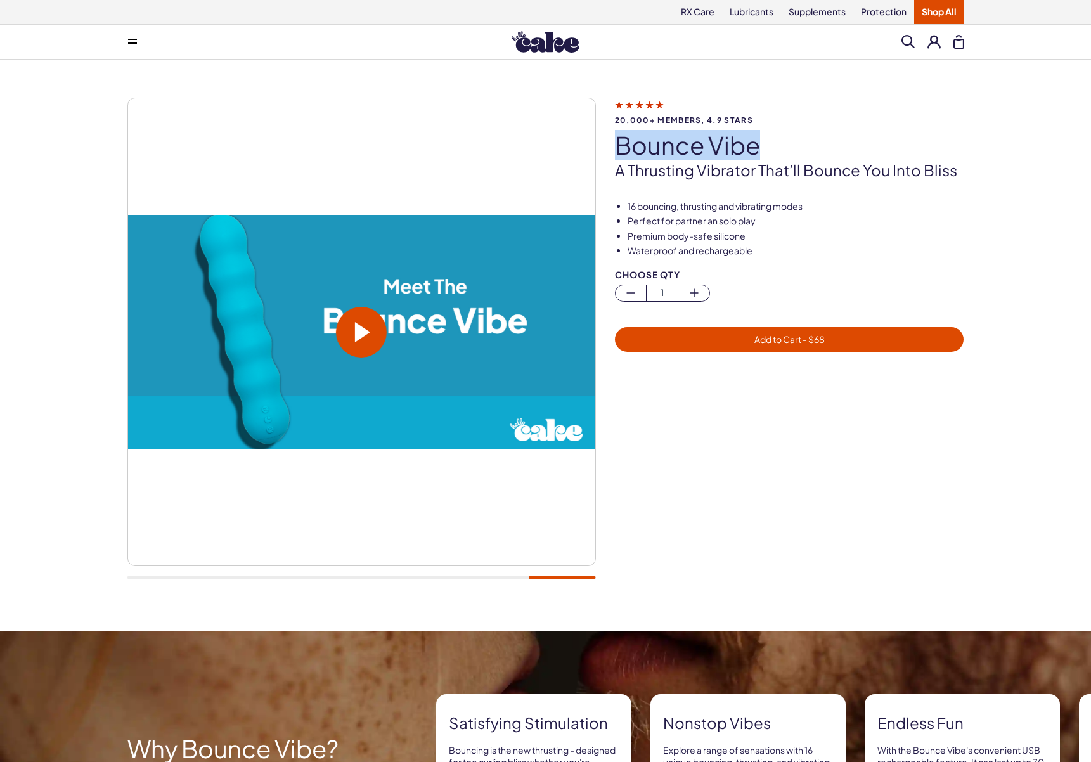
drag, startPoint x: 619, startPoint y: 148, endPoint x: 762, endPoint y: 151, distance: 142.7
click at [762, 151] on h1 "bounce vibe" at bounding box center [789, 145] width 349 height 27
copy h1 "bounce vibe"
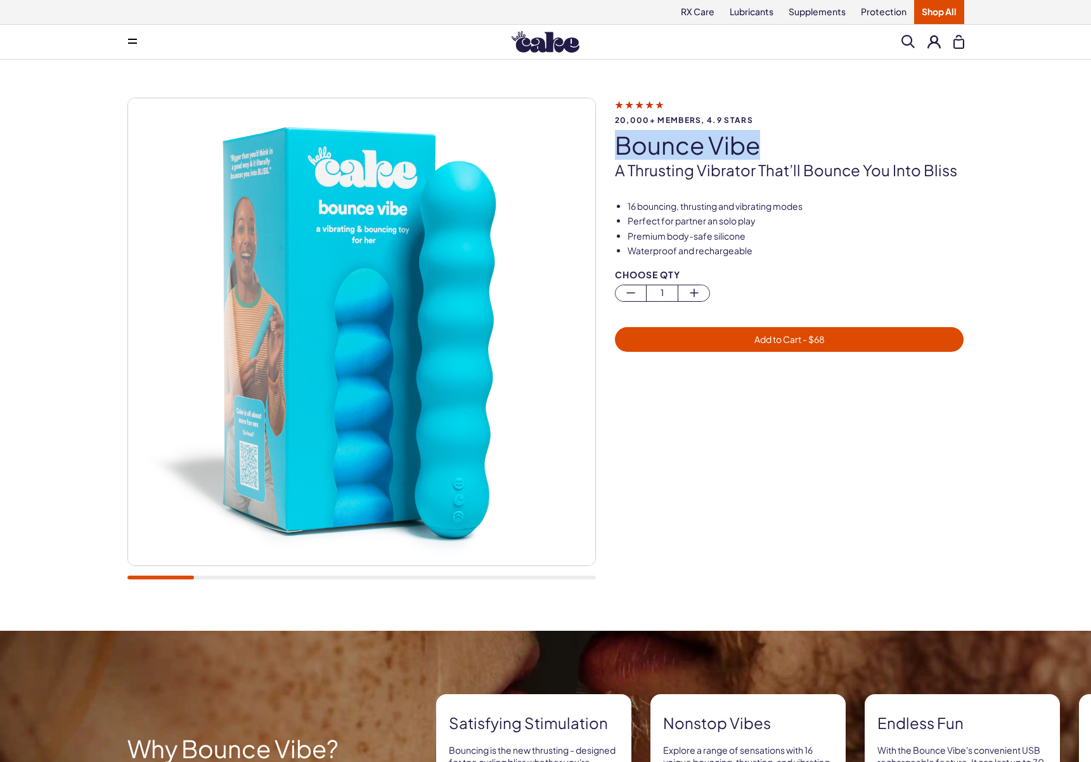
click at [134, 578] on div at bounding box center [361, 578] width 468 height 4
